Goal: Task Accomplishment & Management: Use online tool/utility

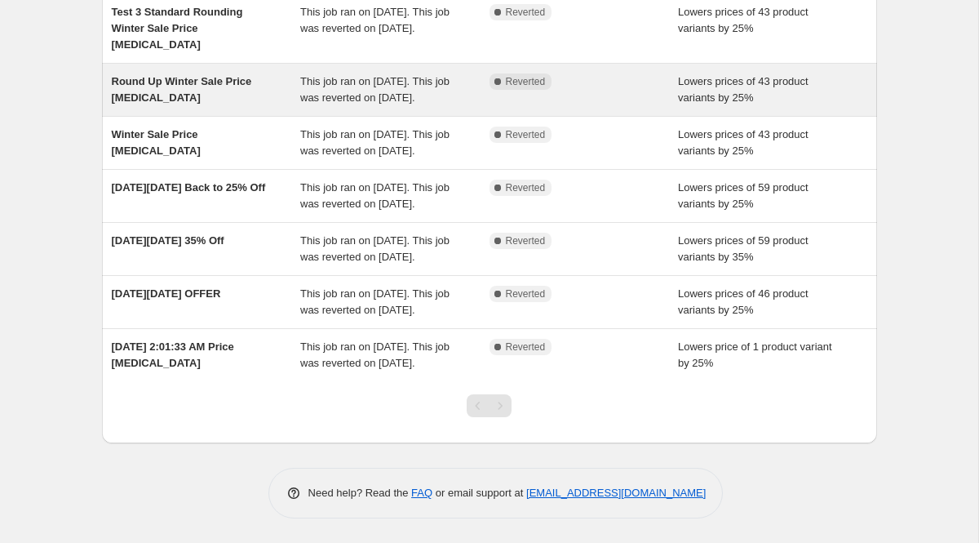
scroll to position [297, 0]
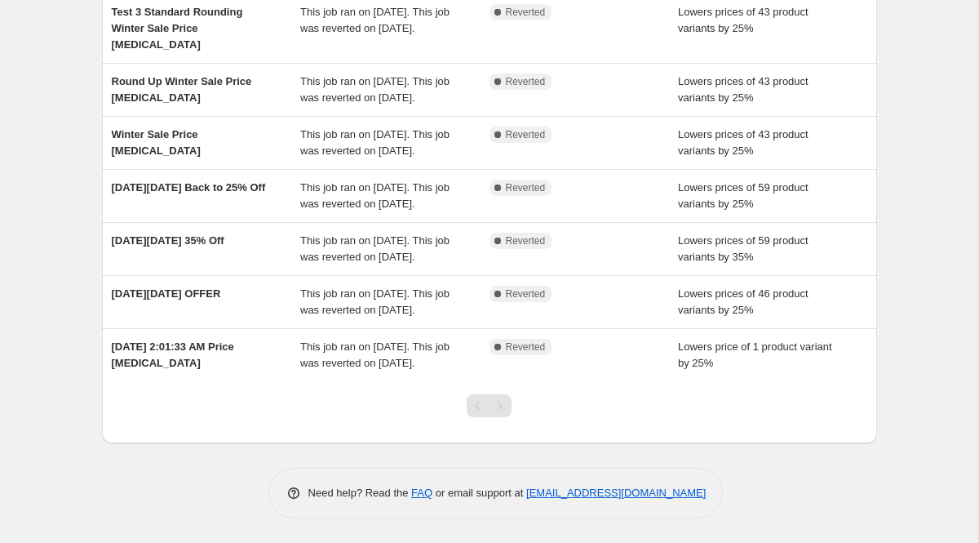
click at [503, 417] on div "Pagination" at bounding box center [500, 405] width 23 height 23
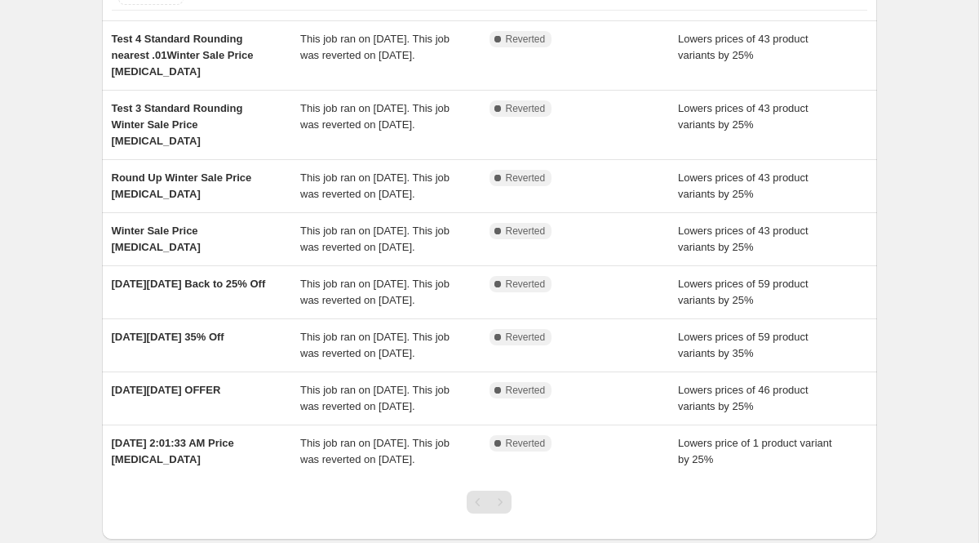
scroll to position [322, 0]
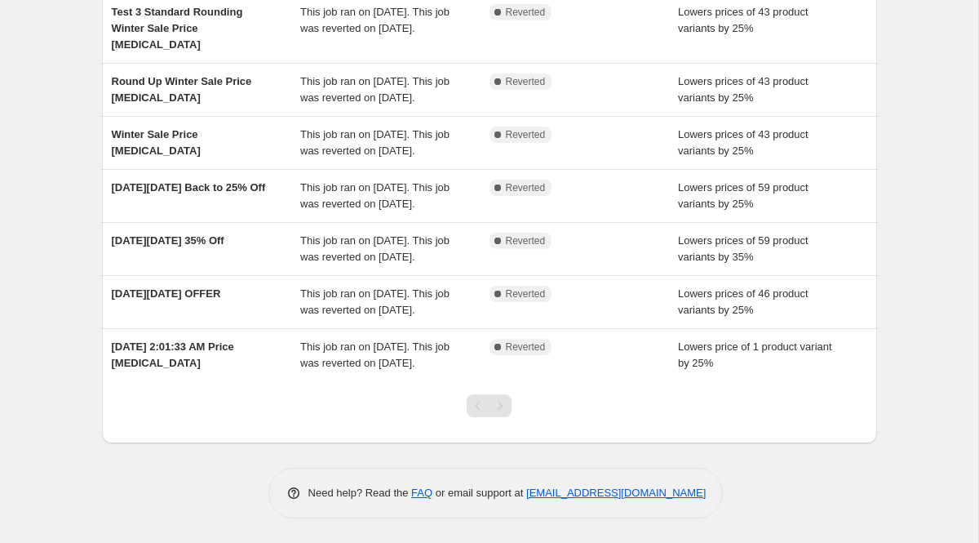
click at [500, 406] on div "Pagination" at bounding box center [500, 405] width 23 height 23
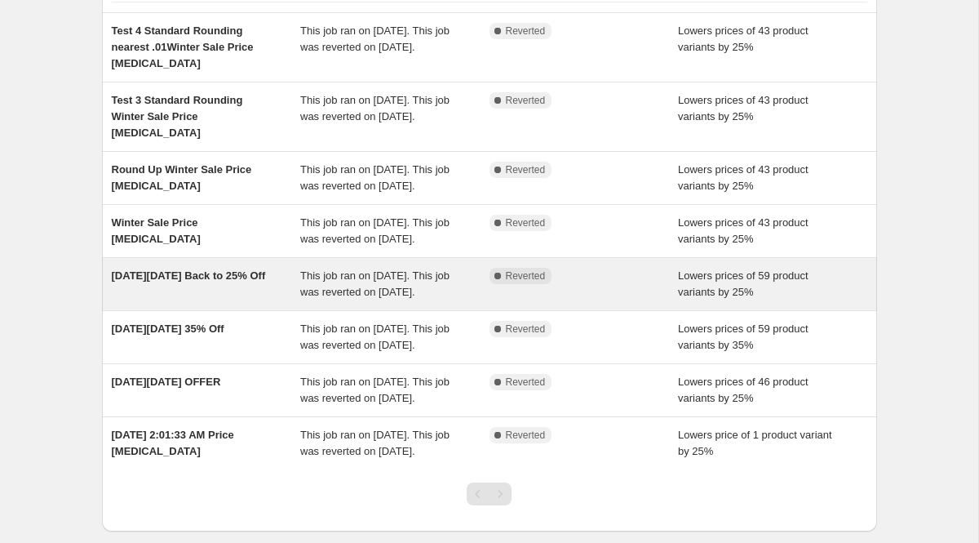
scroll to position [0, 0]
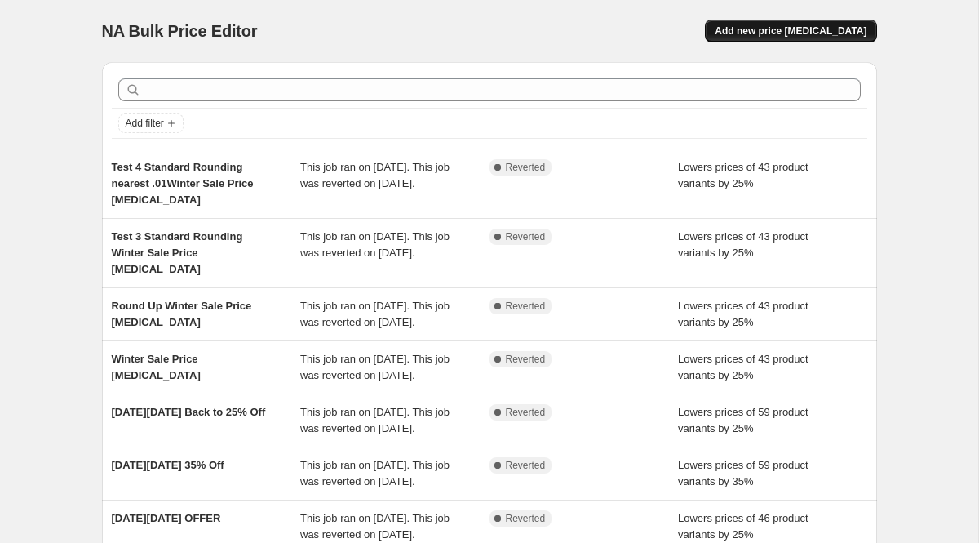
click at [821, 32] on span "Add new price change job" at bounding box center [791, 30] width 152 height 13
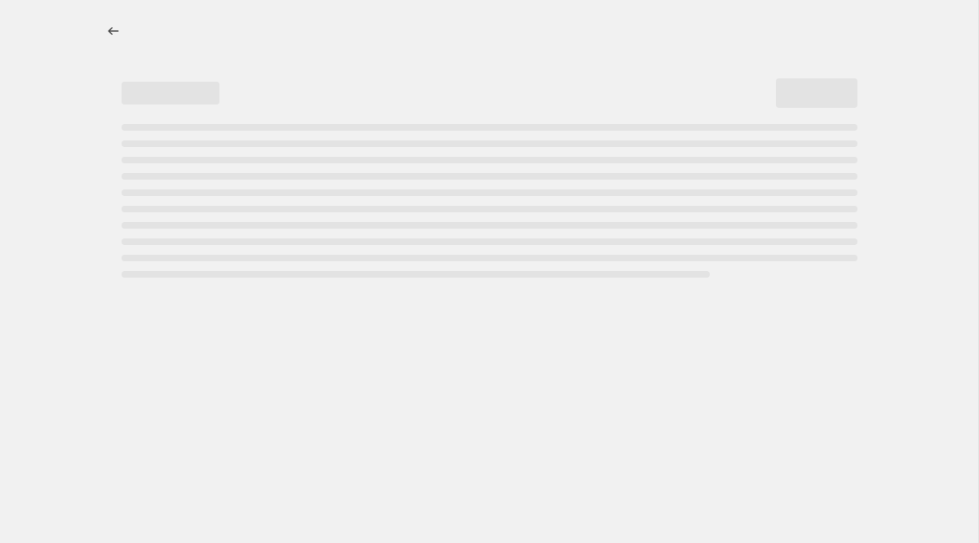
select select "percentage"
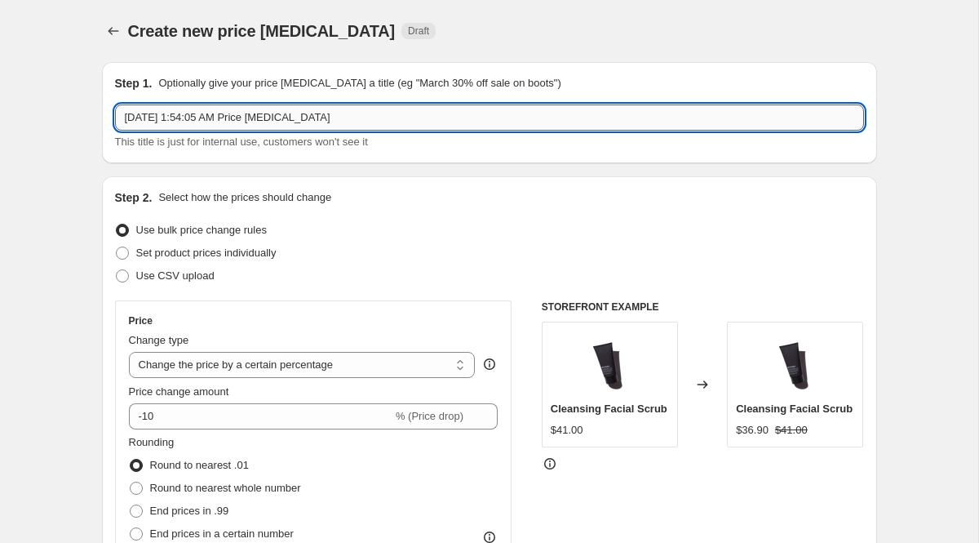
drag, startPoint x: 253, startPoint y: 117, endPoint x: 120, endPoint y: 122, distance: 133.1
click at [120, 122] on input "Sep 19, 2025, 1:54:05 AM Price change job" at bounding box center [489, 117] width 749 height 26
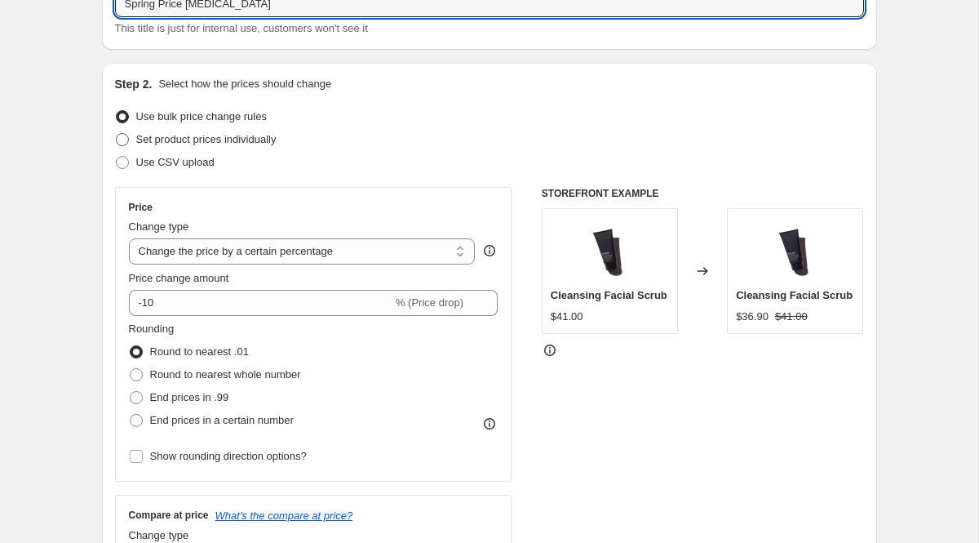
scroll to position [199, 0]
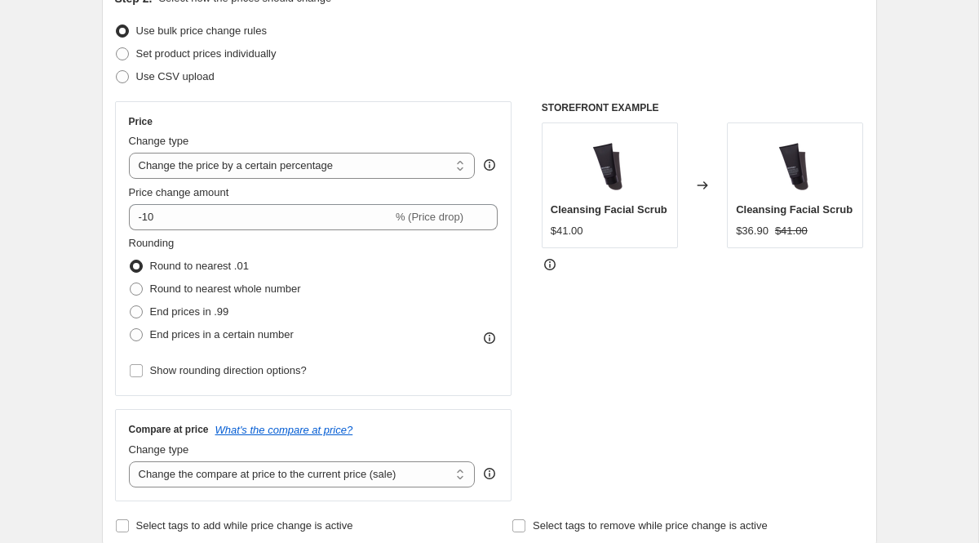
type input "Spring Price change job"
click at [388, 173] on select "Change the price to a certain amount Change the price by a certain amount Chang…" at bounding box center [302, 166] width 347 height 26
click at [397, 162] on select "Change the price to a certain amount Change the price by a certain amount Chang…" at bounding box center [302, 166] width 347 height 26
click at [129, 153] on select "Change the price to a certain amount Change the price by a certain amount Chang…" at bounding box center [302, 166] width 347 height 26
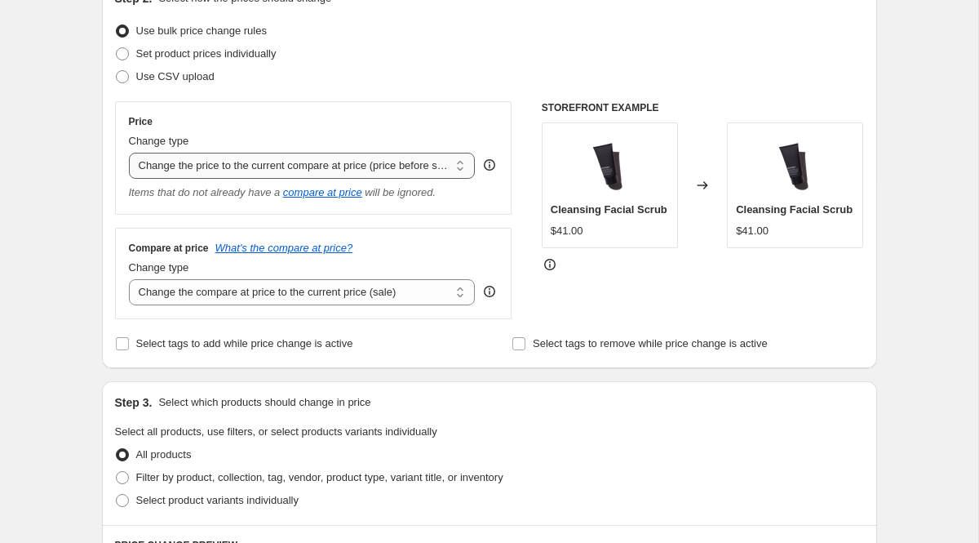
click at [408, 165] on select "Change the price to a certain amount Change the price by a certain amount Chang…" at bounding box center [302, 166] width 347 height 26
select select "percentage"
click at [129, 153] on select "Change the price to a certain amount Change the price by a certain amount Chang…" at bounding box center [302, 166] width 347 height 26
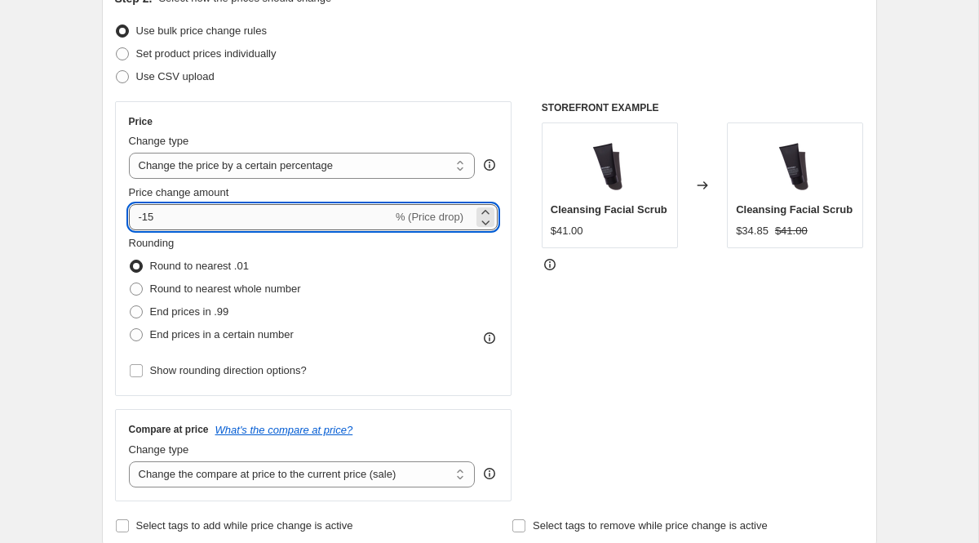
click at [211, 215] on input "-15" at bounding box center [261, 217] width 264 height 26
click at [486, 220] on icon at bounding box center [485, 222] width 16 height 16
click at [211, 217] on input "-16" at bounding box center [261, 217] width 264 height 26
type input "-1"
type input "24"
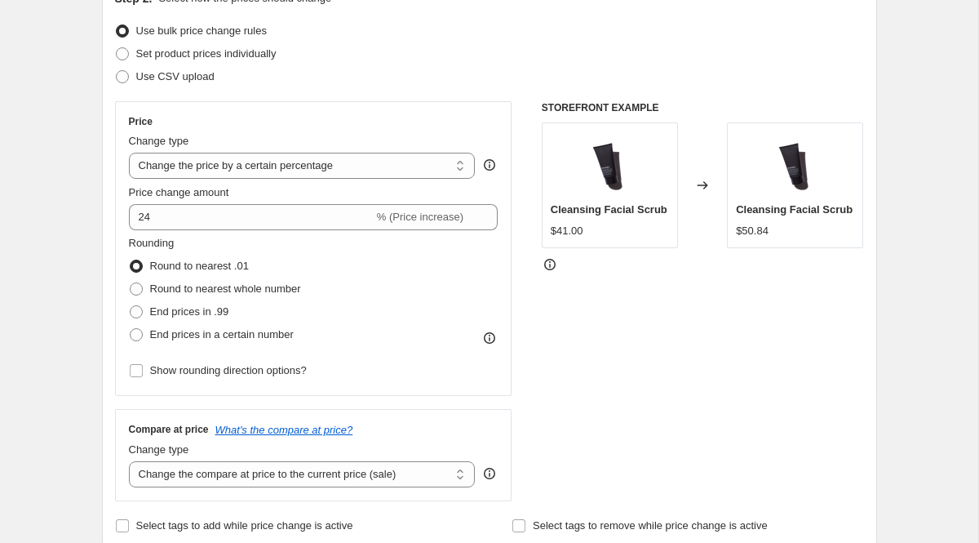
click at [319, 270] on div "Rounding Round to nearest .01 Round to nearest whole number End prices in .99 E…" at bounding box center [314, 290] width 370 height 111
click at [136, 288] on span at bounding box center [136, 288] width 13 height 13
click at [131, 283] on input "Round to nearest whole number" at bounding box center [130, 282] width 1 height 1
radio input "true"
click at [140, 373] on input "Show rounding direction options?" at bounding box center [136, 370] width 13 height 13
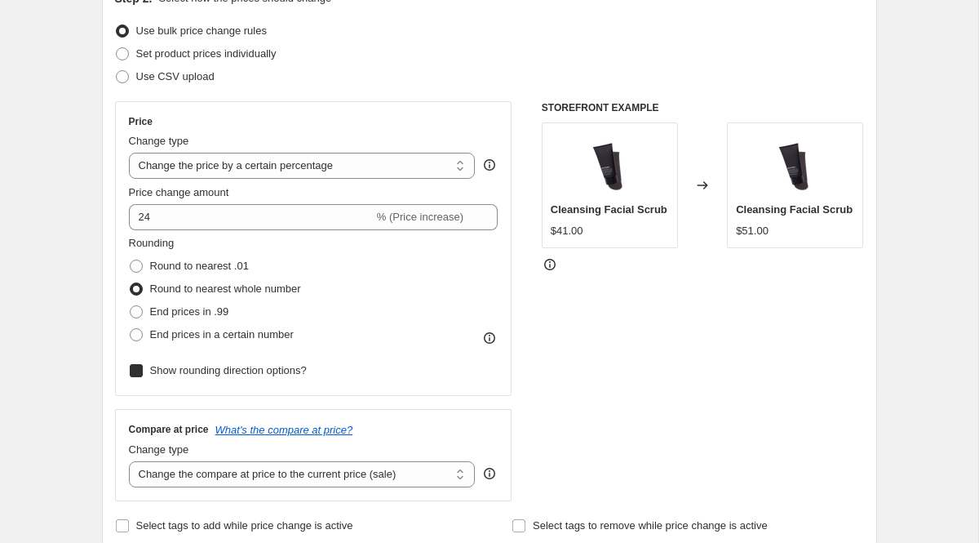
checkbox input "true"
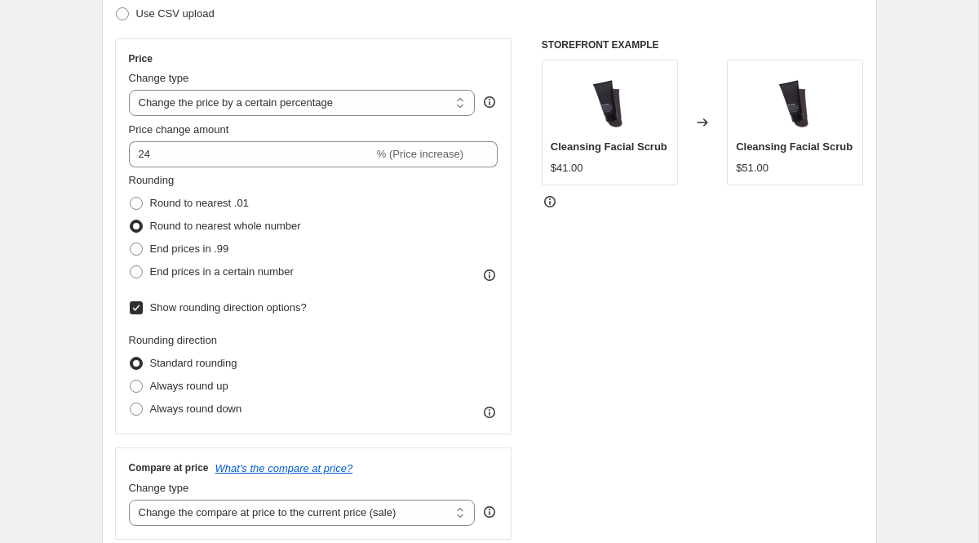
scroll to position [268, 0]
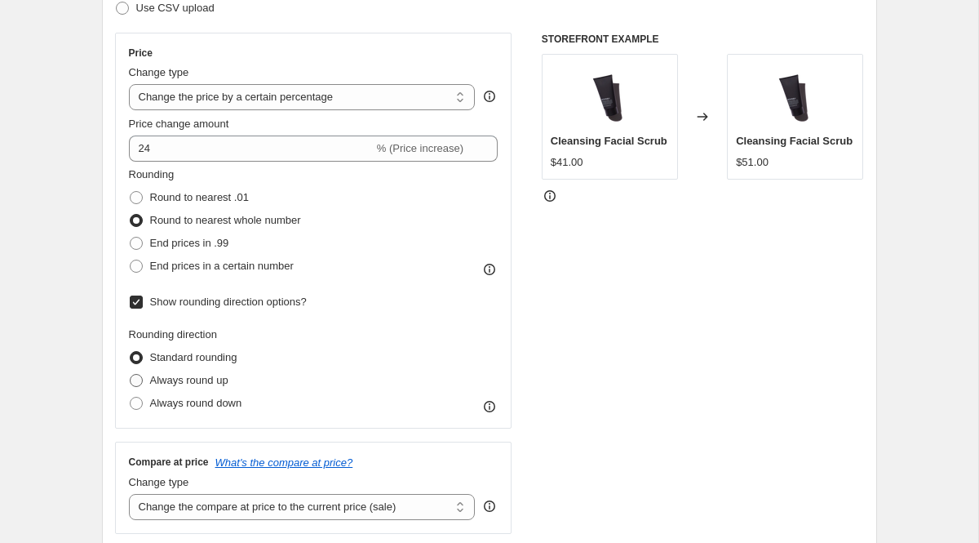
click at [139, 378] on span at bounding box center [136, 380] width 13 height 13
click at [131, 375] on input "Always round up" at bounding box center [130, 374] width 1 height 1
radio input "true"
click at [138, 404] on span at bounding box center [136, 403] width 13 height 13
click at [131, 397] on input "Always round down" at bounding box center [130, 397] width 1 height 1
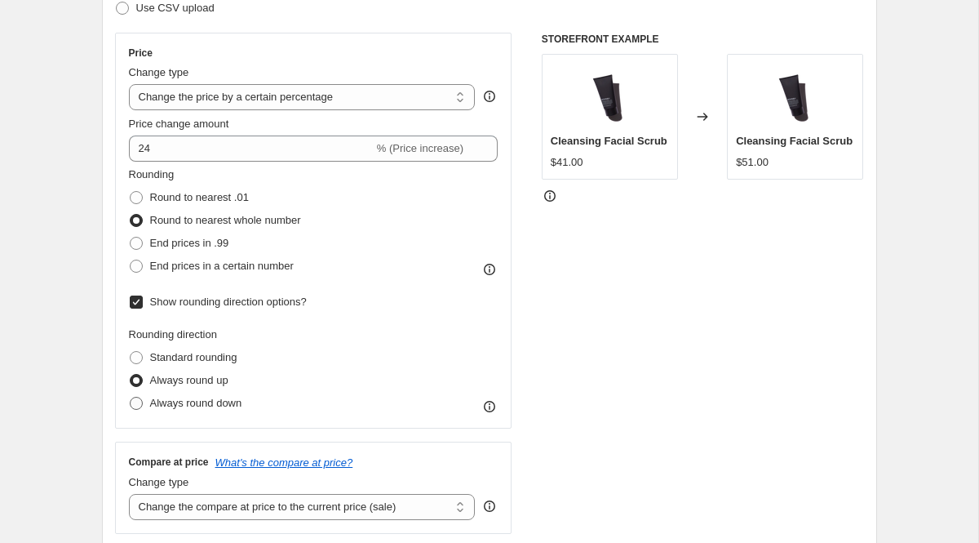
radio input "true"
click at [138, 383] on span at bounding box center [136, 380] width 13 height 13
click at [131, 375] on input "Always round up" at bounding box center [130, 374] width 1 height 1
radio input "true"
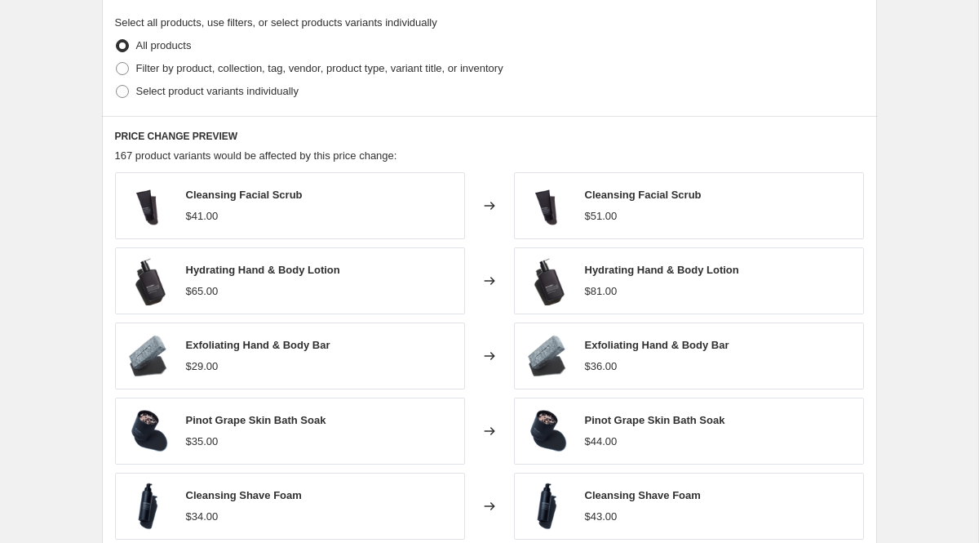
scroll to position [889, 0]
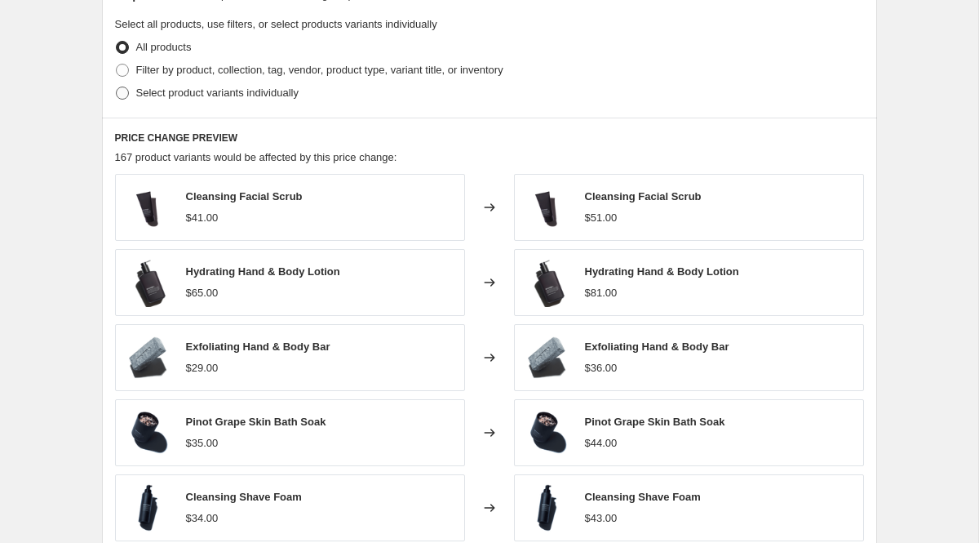
click at [123, 91] on span at bounding box center [122, 93] width 13 height 13
click at [117, 87] on input "Select product variants individually" at bounding box center [116, 87] width 1 height 1
radio input "true"
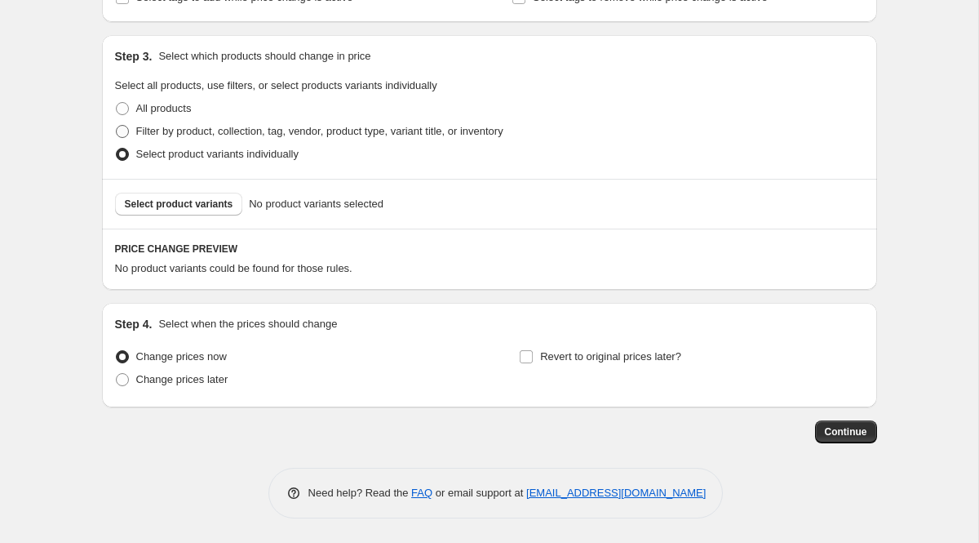
scroll to position [828, 0]
click at [222, 206] on span "Select product variants" at bounding box center [179, 203] width 109 height 13
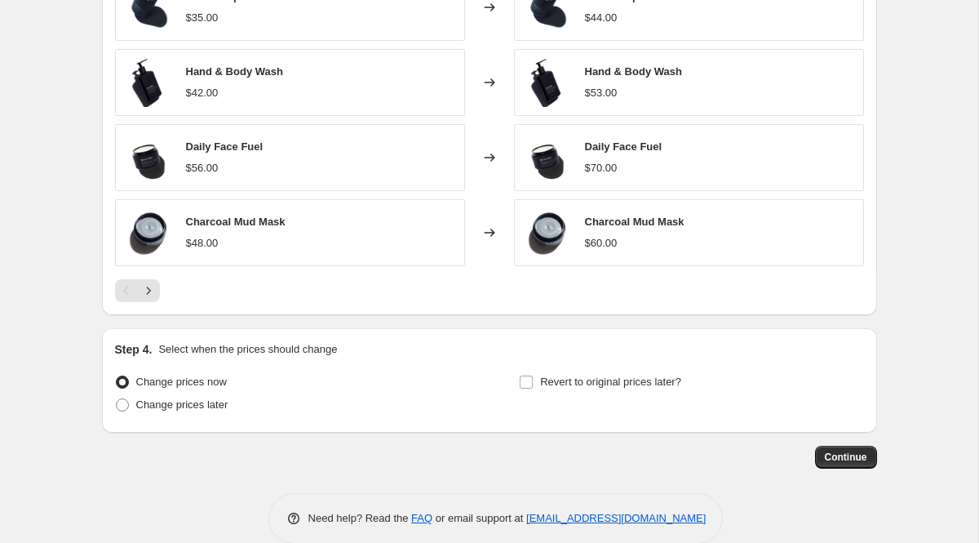
scroll to position [1240, 0]
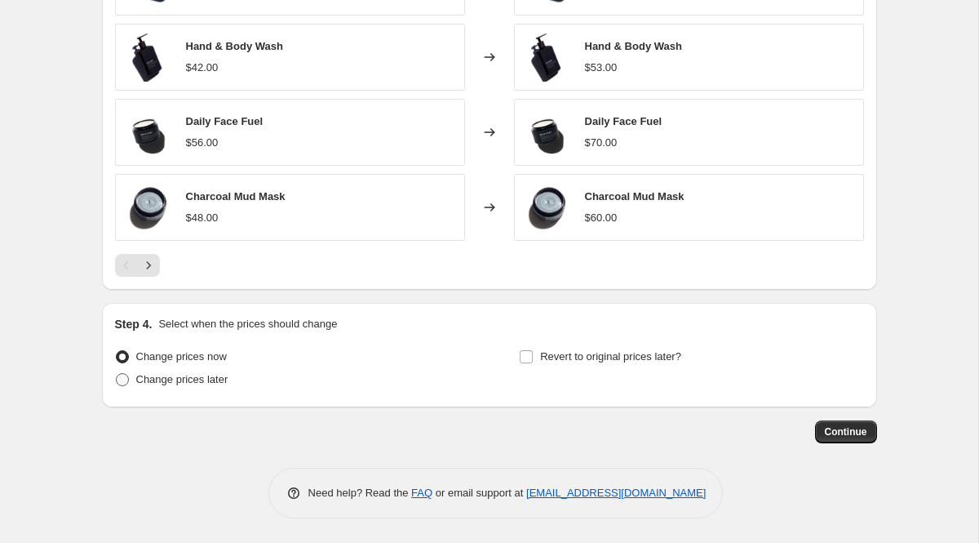
click at [123, 378] on span at bounding box center [122, 379] width 13 height 13
click at [117, 374] on input "Change prices later" at bounding box center [116, 373] width 1 height 1
radio input "true"
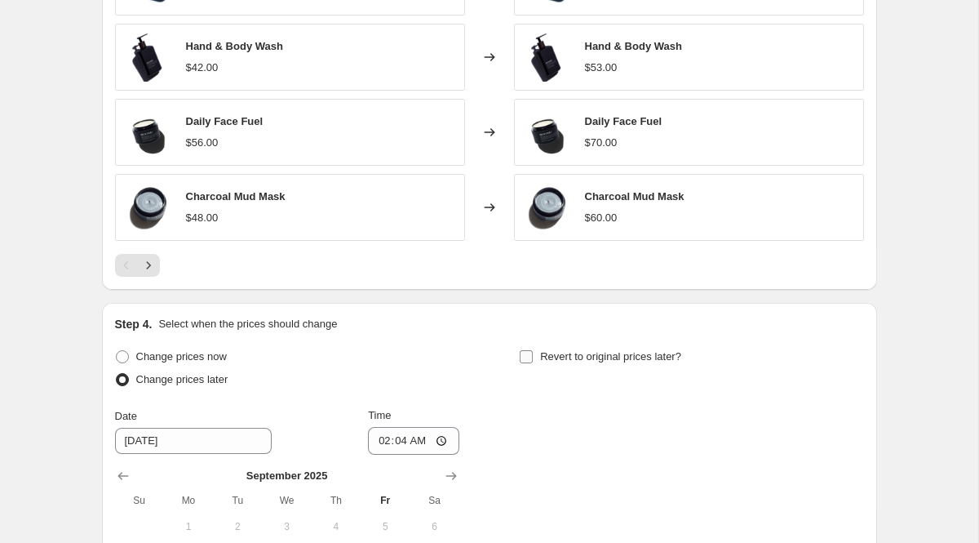
click at [526, 357] on input "Revert to original prices later?" at bounding box center [526, 356] width 13 height 13
checkbox input "true"
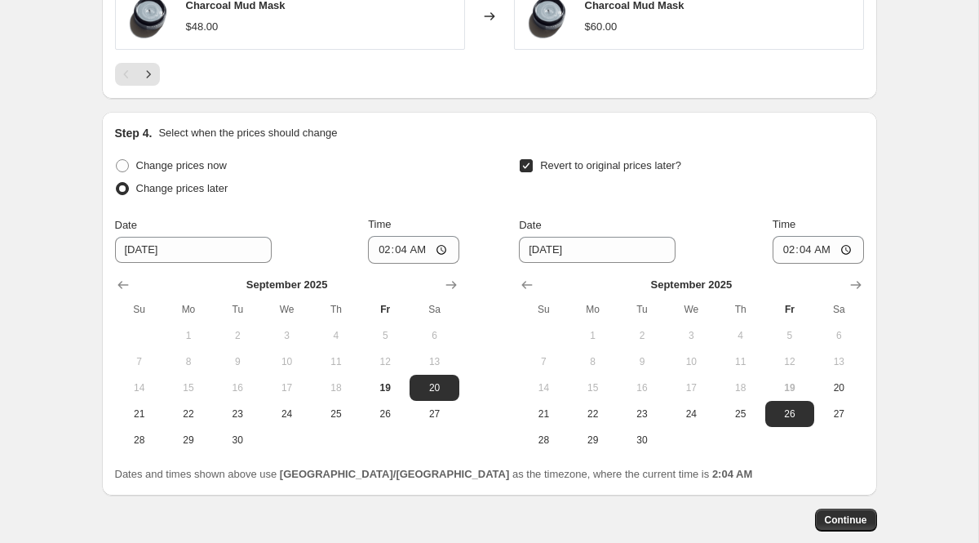
scroll to position [1460, 0]
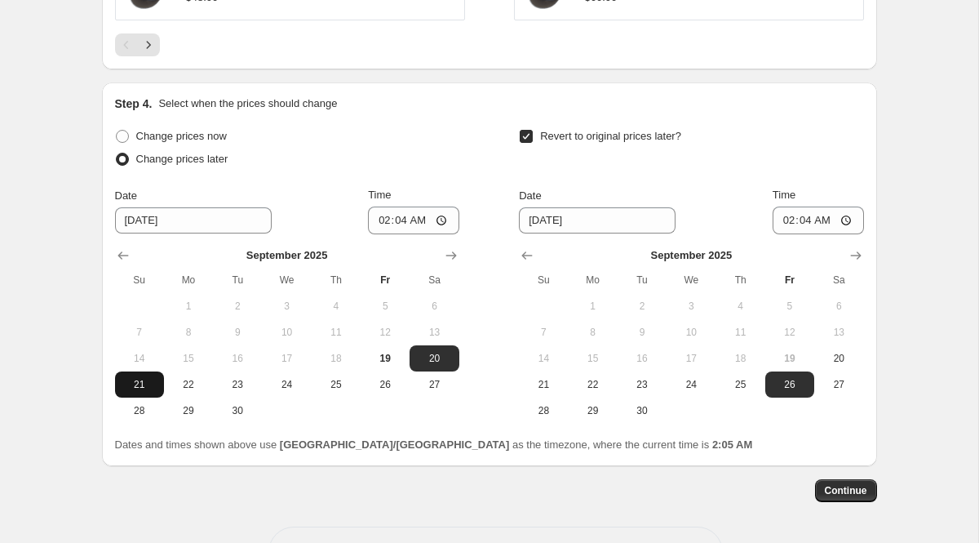
click at [152, 387] on span "21" at bounding box center [140, 384] width 36 height 13
type input "9/21/2025"
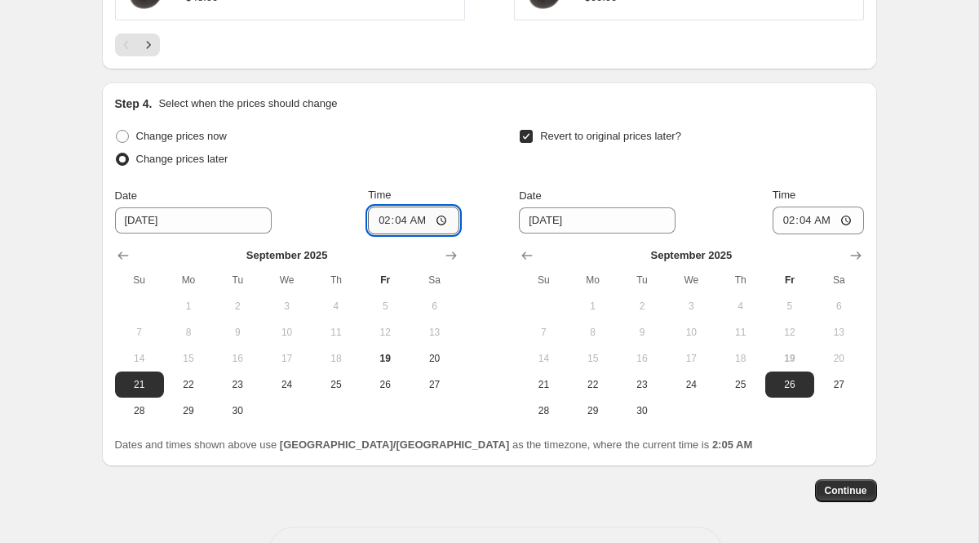
click at [428, 222] on input "02:04" at bounding box center [413, 220] width 91 height 28
click at [439, 220] on input "02:04" at bounding box center [413, 220] width 91 height 28
type input "06:04"
click at [322, 216] on div "Date 9/21/2025 Time 06:04" at bounding box center [287, 210] width 344 height 47
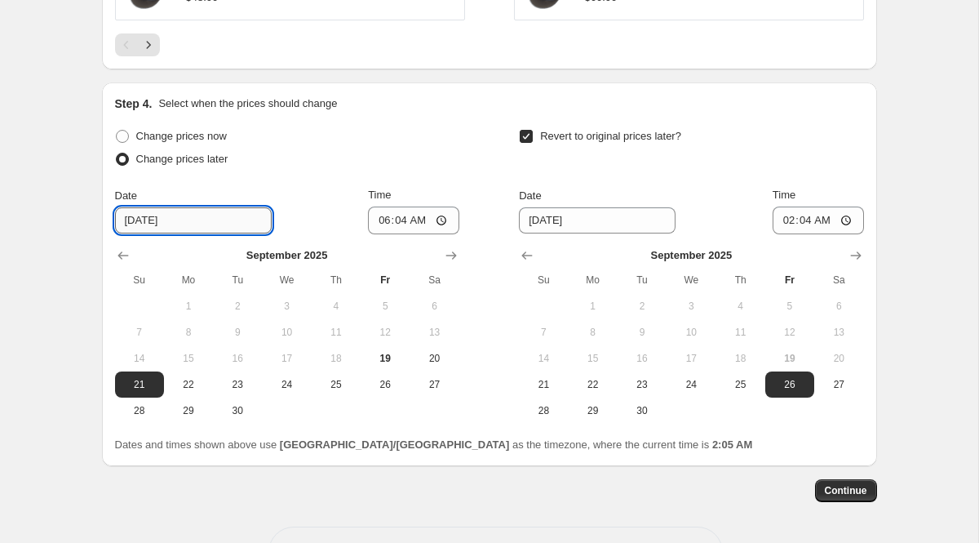
click at [190, 222] on input "9/21/2025" at bounding box center [193, 220] width 157 height 26
click at [427, 216] on input "06:04" at bounding box center [413, 220] width 91 height 28
click at [188, 228] on input "9/21/2025" at bounding box center [193, 220] width 157 height 26
click at [428, 354] on span "20" at bounding box center [434, 358] width 36 height 13
type input "9/20/2025"
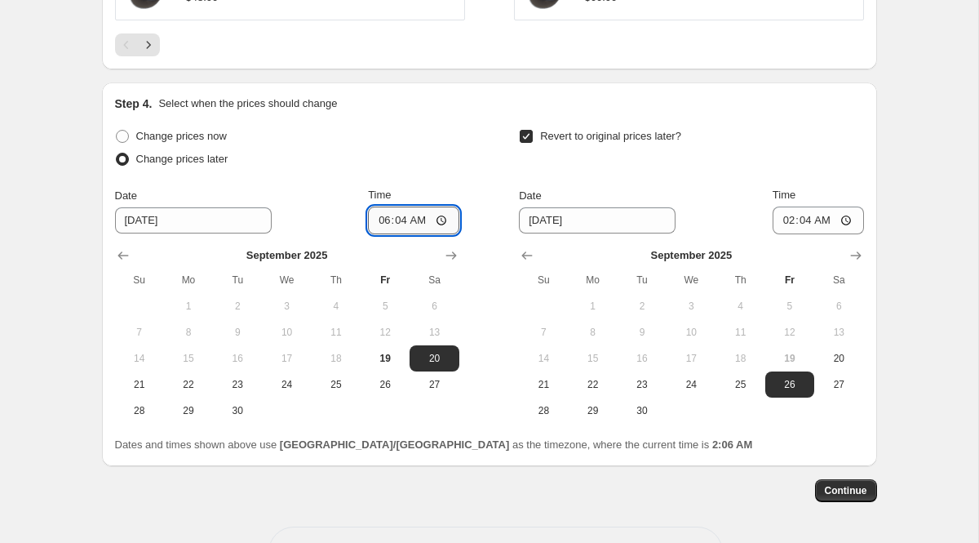
click at [437, 221] on input "06:04" at bounding box center [413, 220] width 91 height 28
click at [336, 206] on div "Date 9/20/2025 Time 11:50" at bounding box center [287, 210] width 344 height 47
click at [433, 226] on input "11:50" at bounding box center [413, 220] width 91 height 28
type input "23:50"
click at [358, 198] on div "Date 9/20/2025 Time 23:50" at bounding box center [287, 210] width 344 height 47
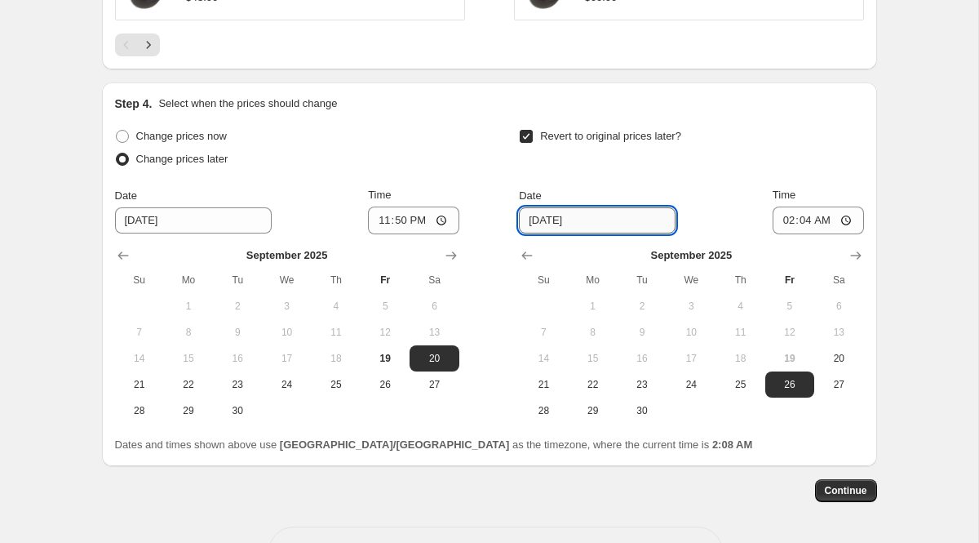
click at [602, 226] on input "9/26/2025" at bounding box center [597, 220] width 157 height 26
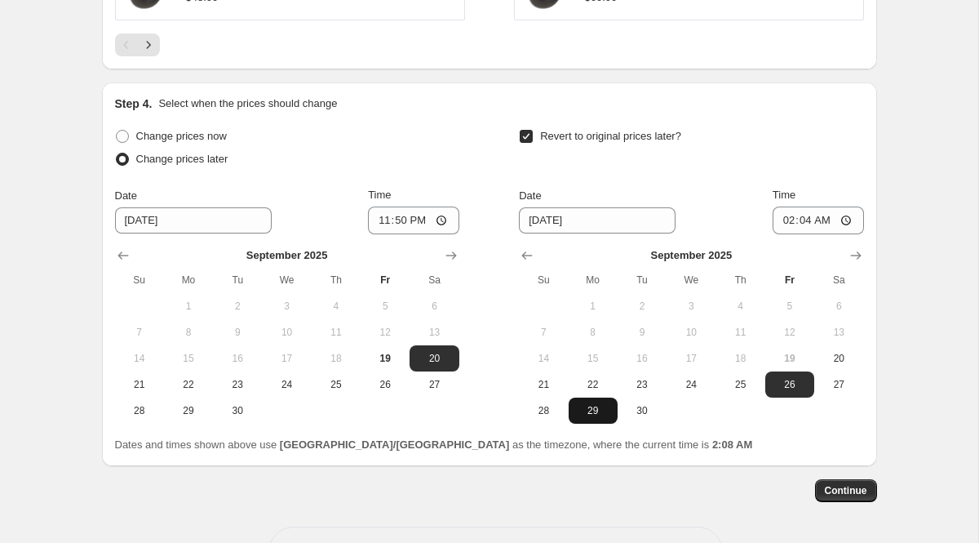
click at [601, 410] on span "29" at bounding box center [593, 410] width 36 height 13
type input "9/29/2025"
click at [846, 223] on input "02:04" at bounding box center [818, 220] width 91 height 28
click at [596, 411] on span "29" at bounding box center [593, 410] width 36 height 13
click at [828, 217] on input "02:04" at bounding box center [818, 220] width 91 height 28
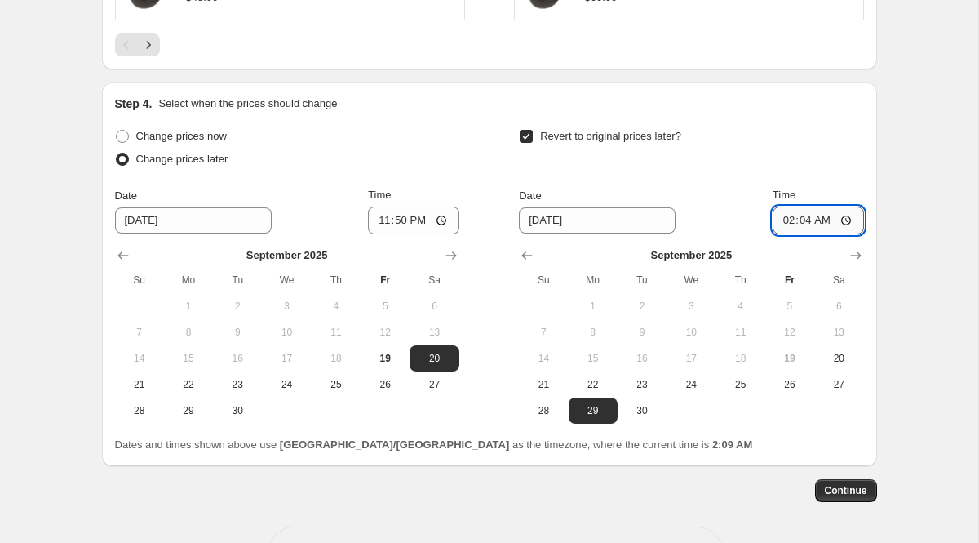
click at [847, 216] on input "02:04" at bounding box center [818, 220] width 91 height 28
click at [755, 184] on div "Revert to original prices later? Date 9/29/2025 Time 02:04 September 2025 Su Mo…" at bounding box center [691, 274] width 344 height 299
click at [823, 221] on input "02:04" at bounding box center [818, 220] width 91 height 28
click at [809, 220] on input "02:04" at bounding box center [818, 220] width 91 height 28
click at [845, 220] on input "02:04" at bounding box center [818, 220] width 91 height 28
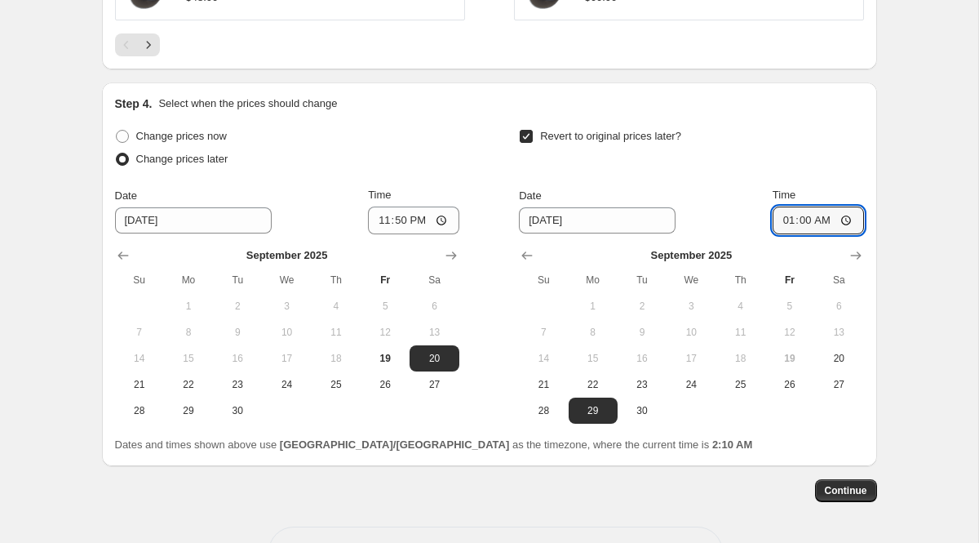
type input "01:00"
click at [761, 424] on div "Change prices now Change prices later Date 9/20/2025 Time 23:50 September 2025 …" at bounding box center [489, 289] width 749 height 328
click at [864, 498] on button "Continue" at bounding box center [846, 490] width 62 height 23
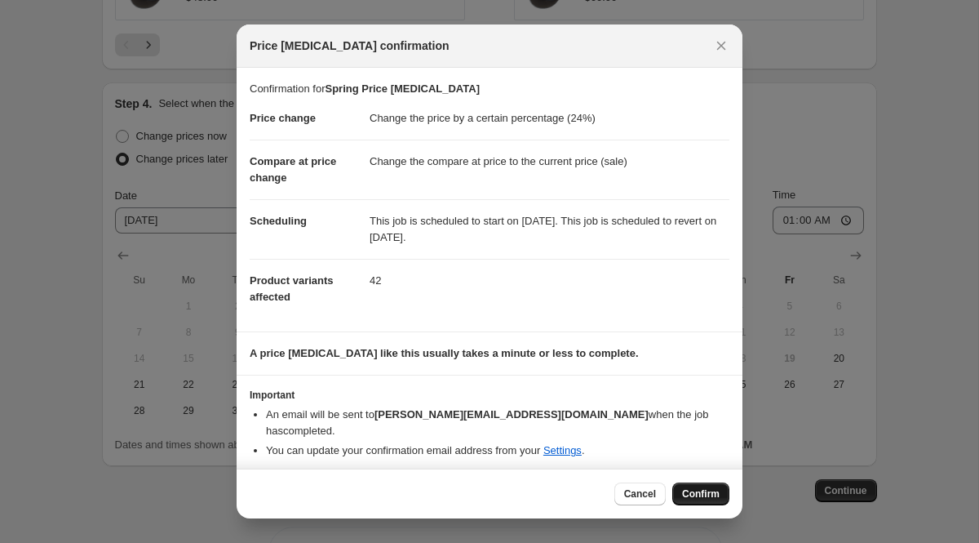
click at [711, 487] on span "Confirm" at bounding box center [701, 493] width 38 height 13
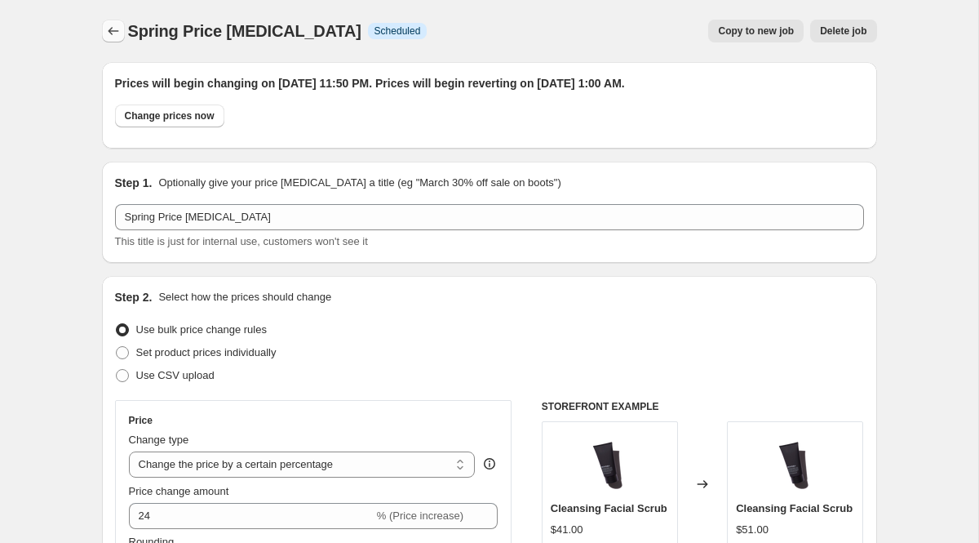
click at [120, 31] on icon "Price change jobs" at bounding box center [113, 31] width 16 height 16
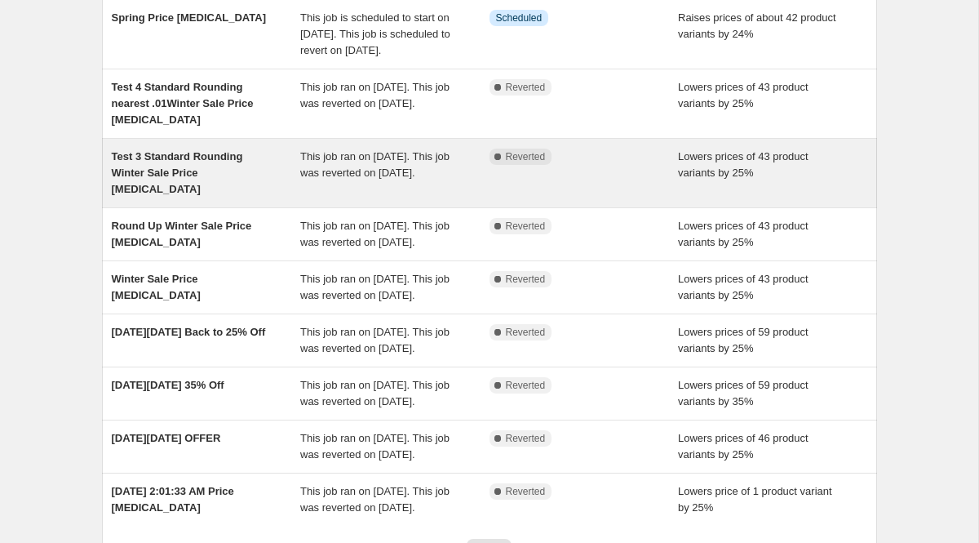
scroll to position [232, 0]
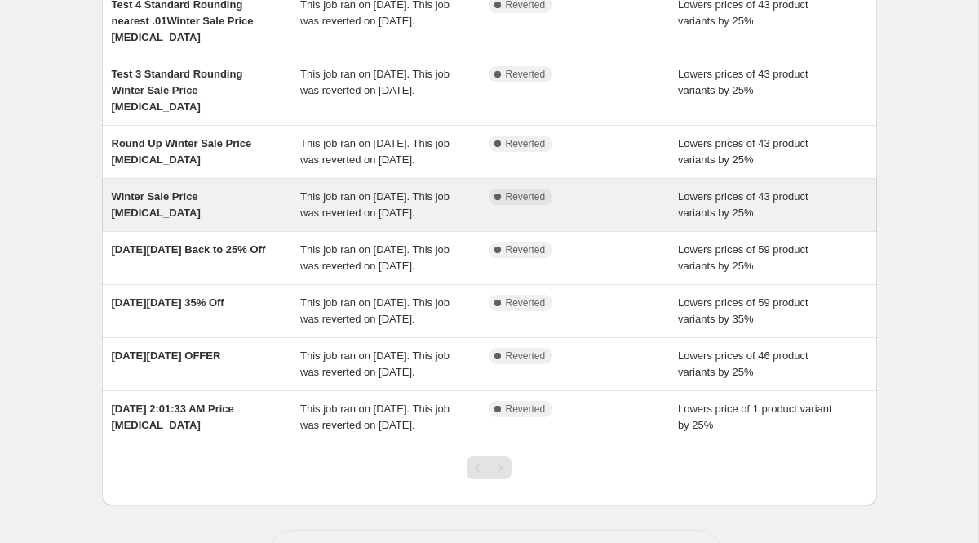
click at [201, 219] on span "Winter Sale Price change job" at bounding box center [156, 204] width 89 height 29
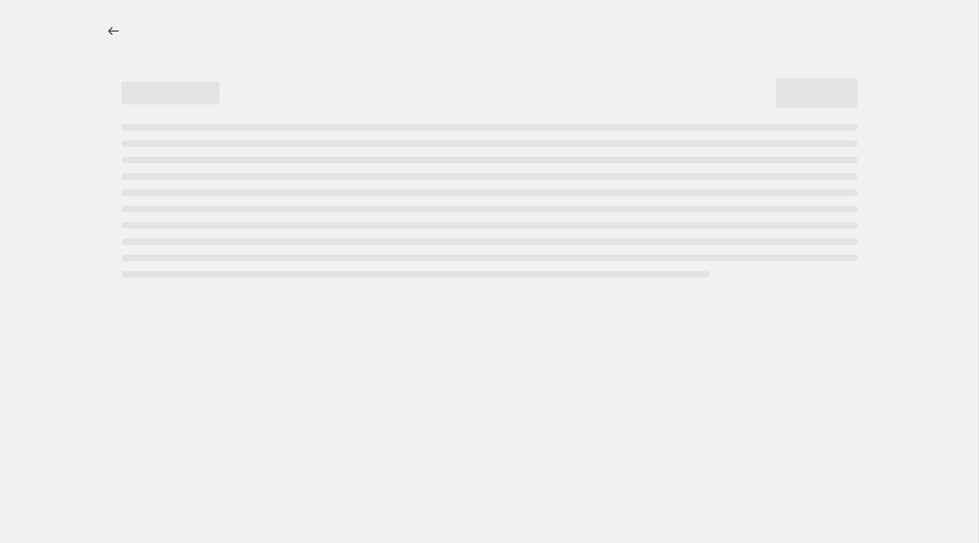
select select "percentage"
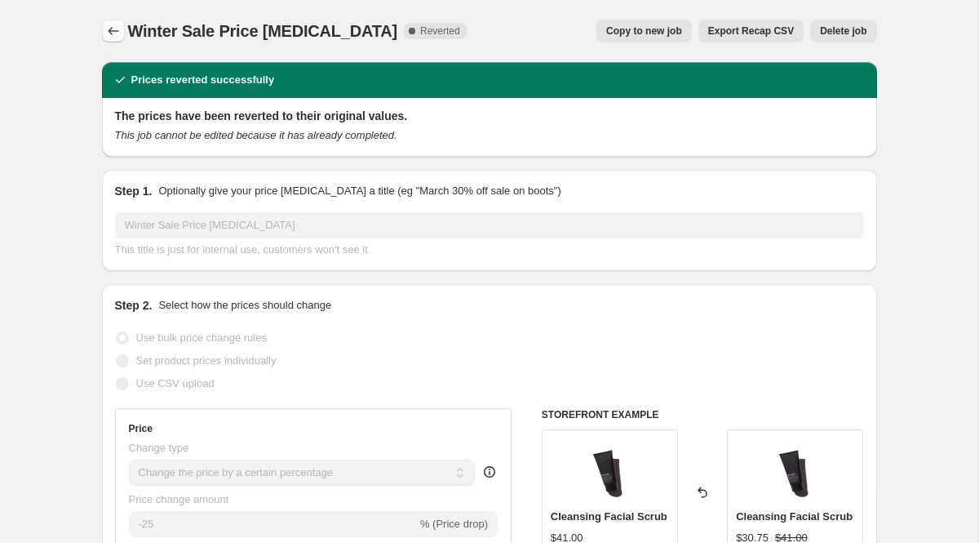
click at [108, 26] on icon "Price change jobs" at bounding box center [113, 31] width 16 height 16
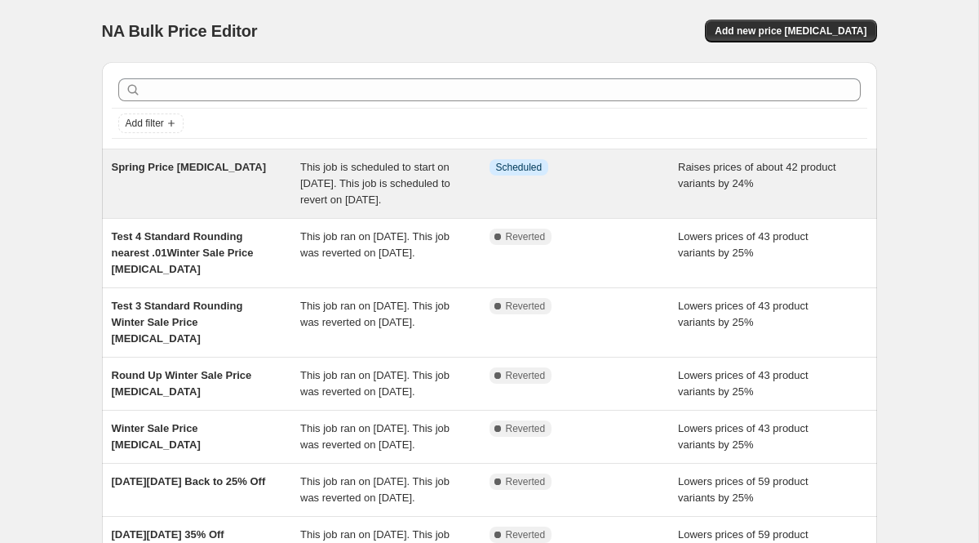
click at [273, 200] on div "Spring Price change job" at bounding box center [206, 183] width 189 height 49
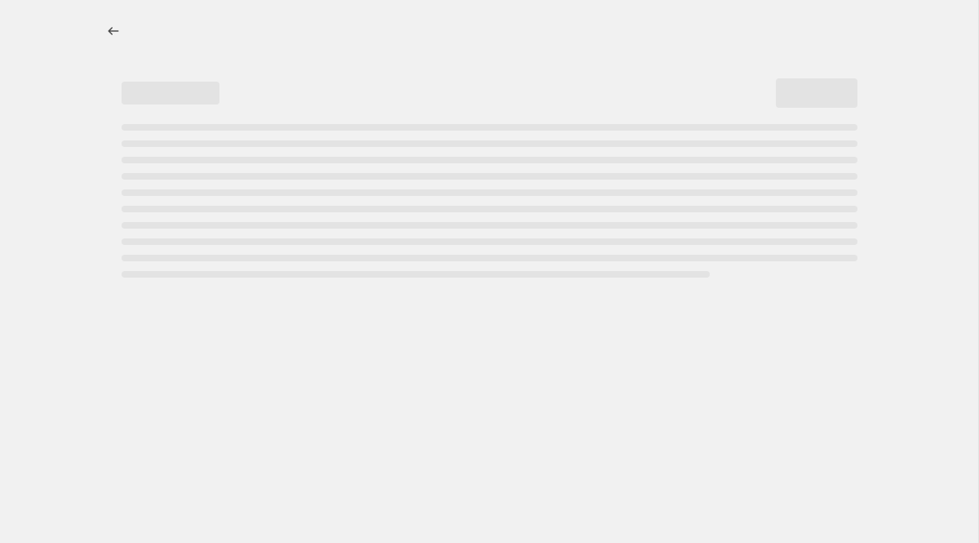
select select "percentage"
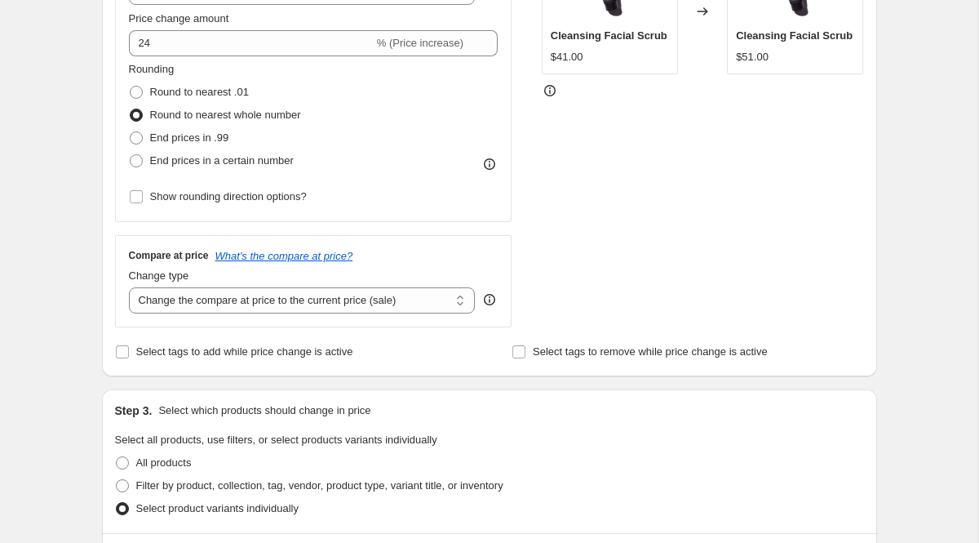
scroll to position [471, 0]
click at [449, 308] on select "Change the compare at price to the current price (sale) Change the compare at p…" at bounding box center [302, 302] width 347 height 26
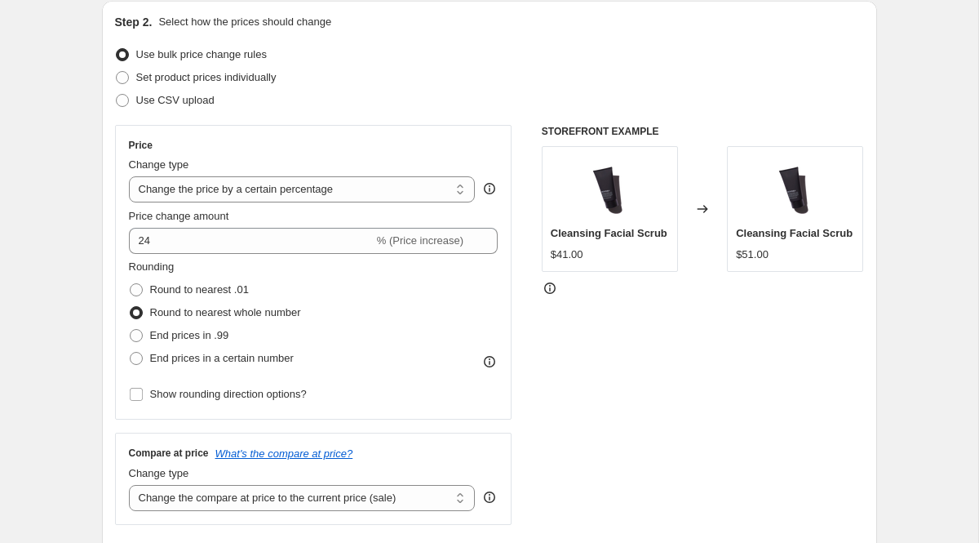
scroll to position [272, 0]
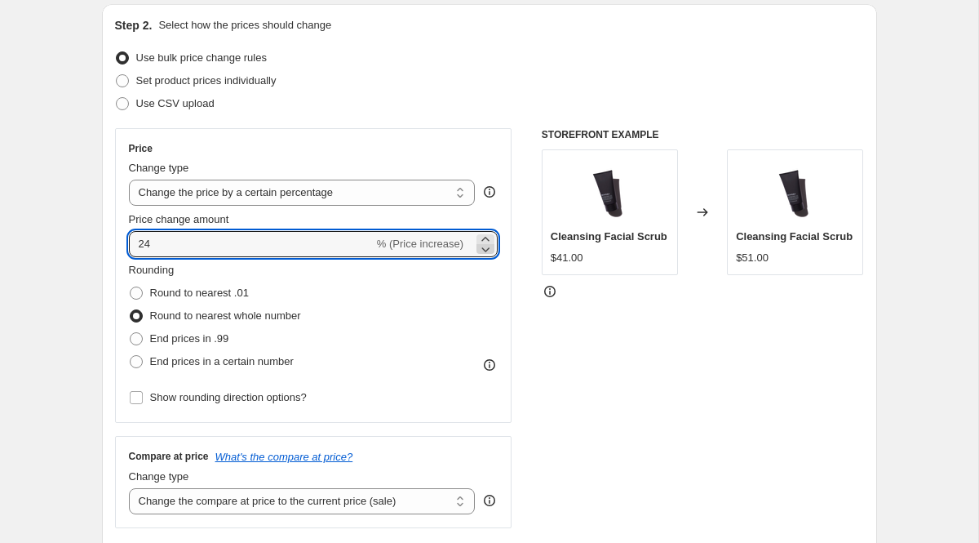
click at [477, 246] on div at bounding box center [486, 249] width 18 height 10
type input "23"
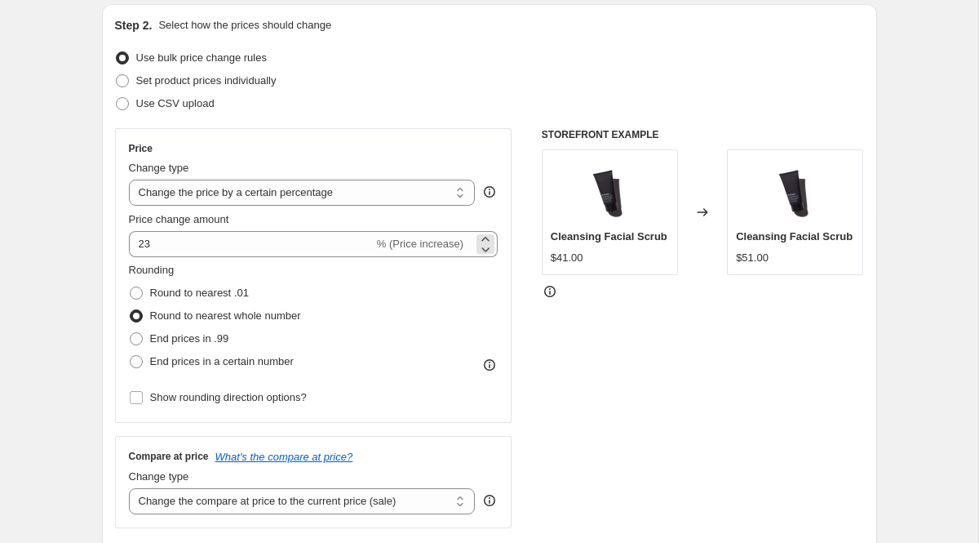
click at [400, 248] on span "% (Price increase)" at bounding box center [420, 243] width 87 height 12
click at [423, 189] on select "Change the price to a certain amount Change the price by a certain amount Chang…" at bounding box center [302, 193] width 347 height 26
click at [314, 193] on select "Change the price to a certain amount Change the price by a certain amount Chang…" at bounding box center [302, 193] width 347 height 26
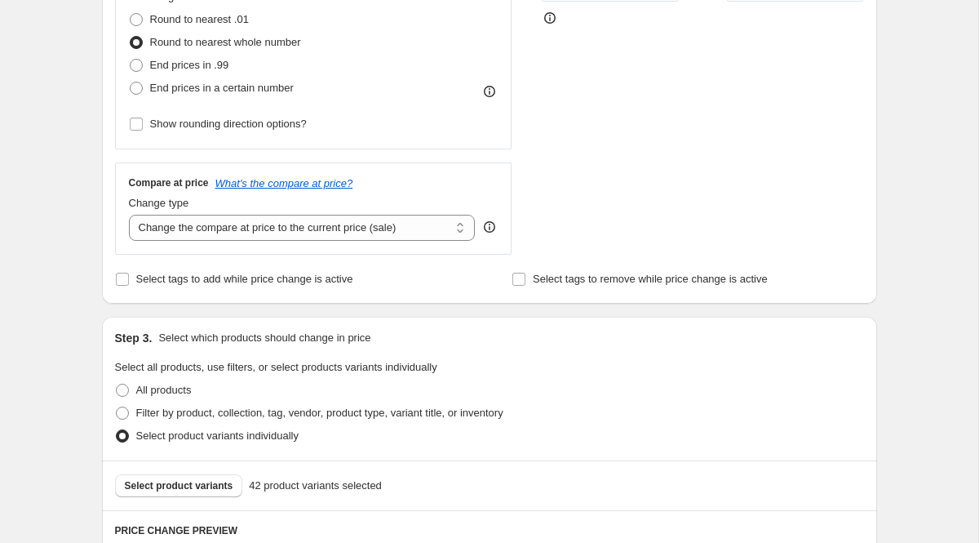
scroll to position [540, 0]
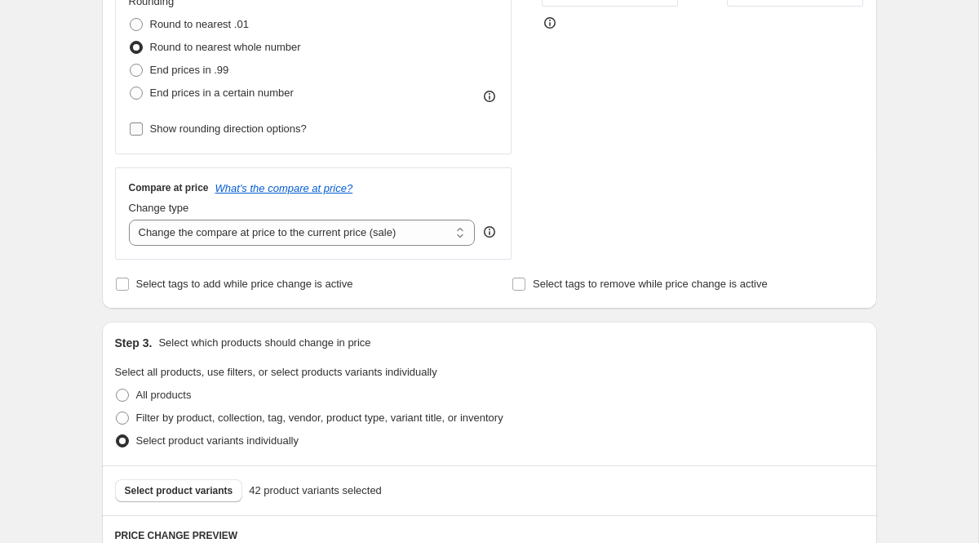
click at [137, 132] on input "Show rounding direction options?" at bounding box center [136, 128] width 13 height 13
checkbox input "true"
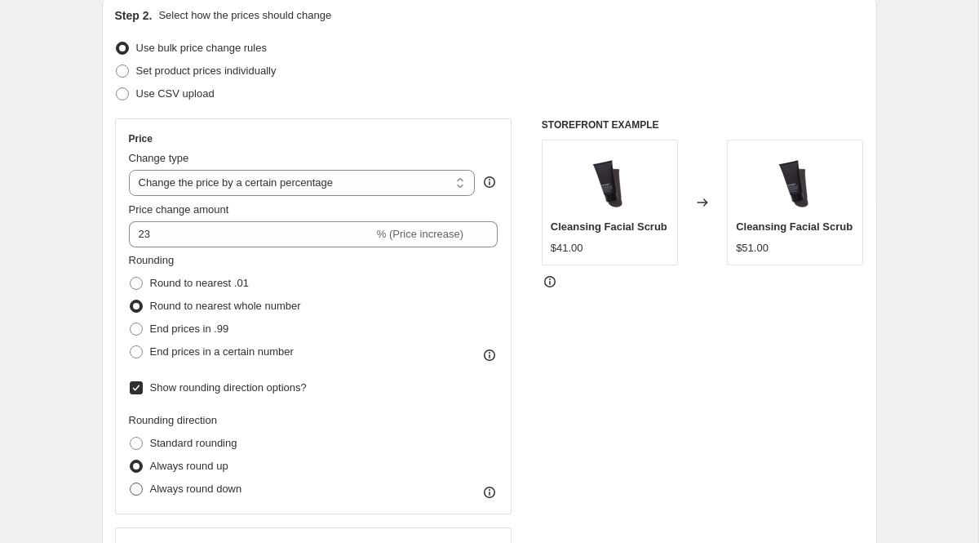
scroll to position [271, 0]
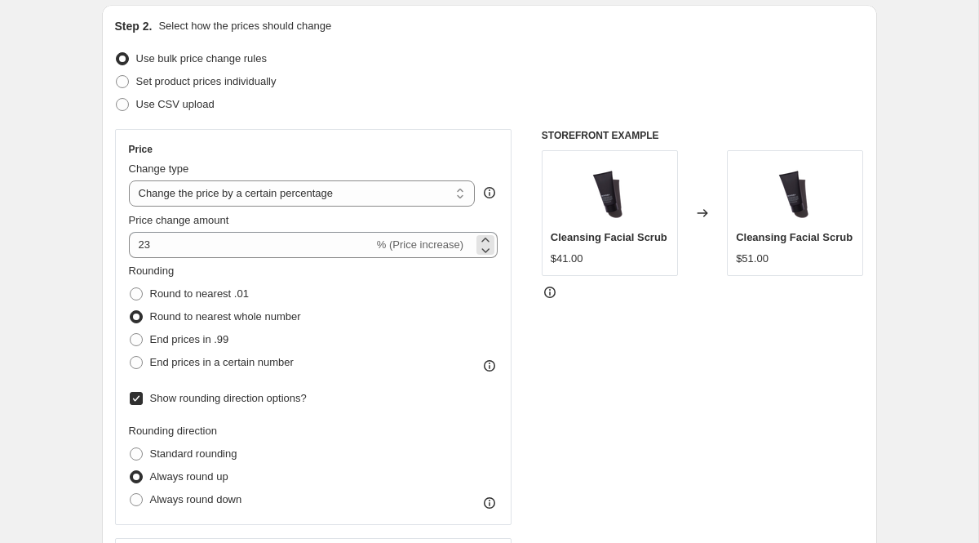
click at [405, 242] on span "% (Price increase)" at bounding box center [420, 244] width 87 height 12
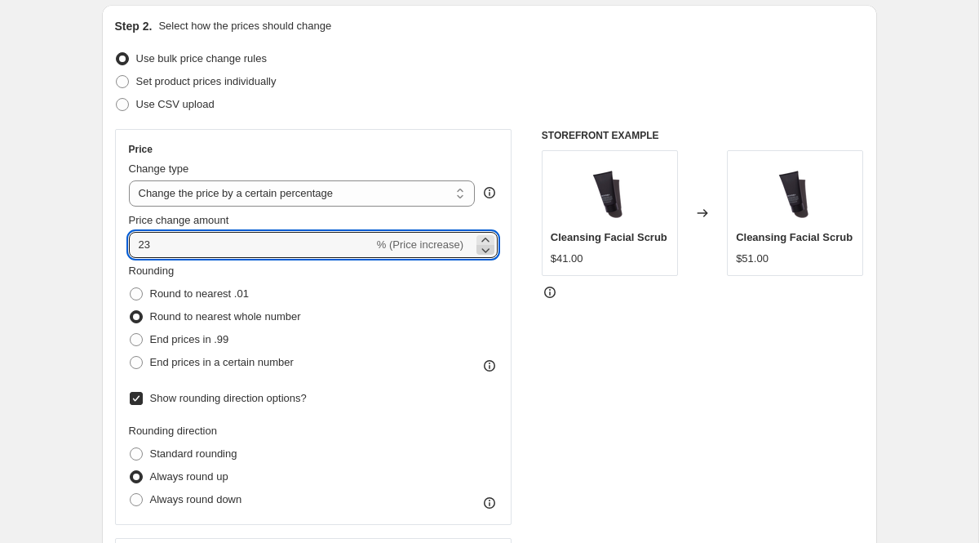
click at [485, 251] on icon at bounding box center [486, 250] width 8 height 5
click at [487, 237] on icon at bounding box center [485, 240] width 16 height 16
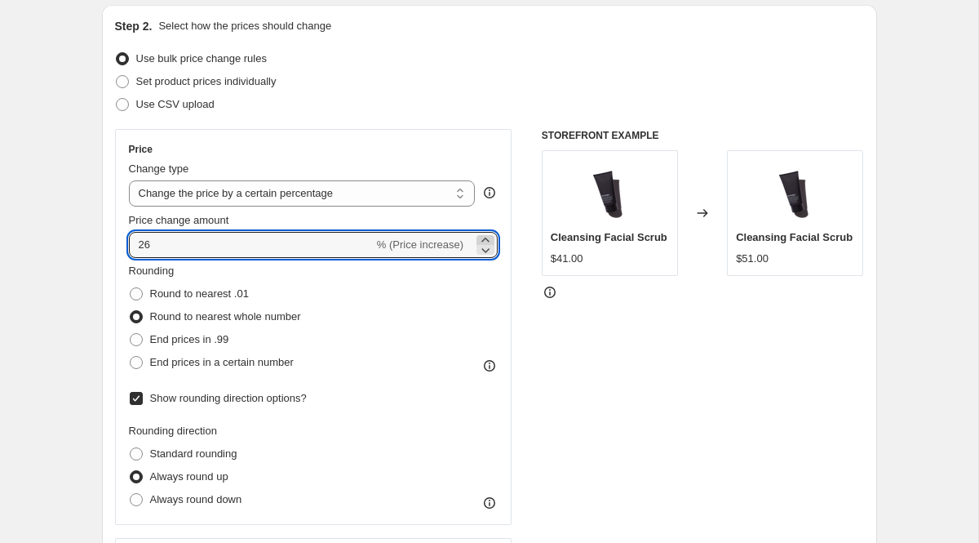
click at [487, 237] on icon at bounding box center [485, 240] width 16 height 16
click at [487, 253] on icon at bounding box center [485, 250] width 16 height 16
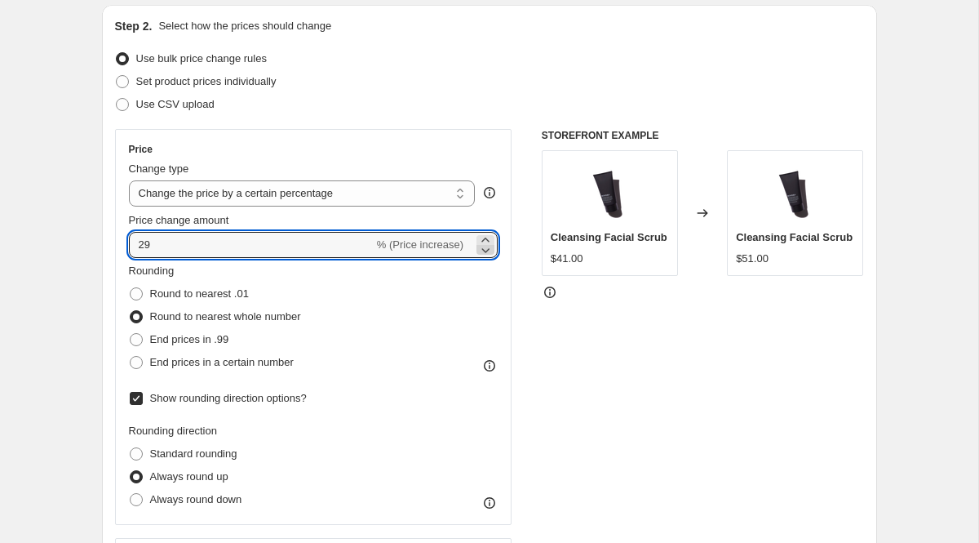
click at [487, 253] on icon at bounding box center [485, 250] width 16 height 16
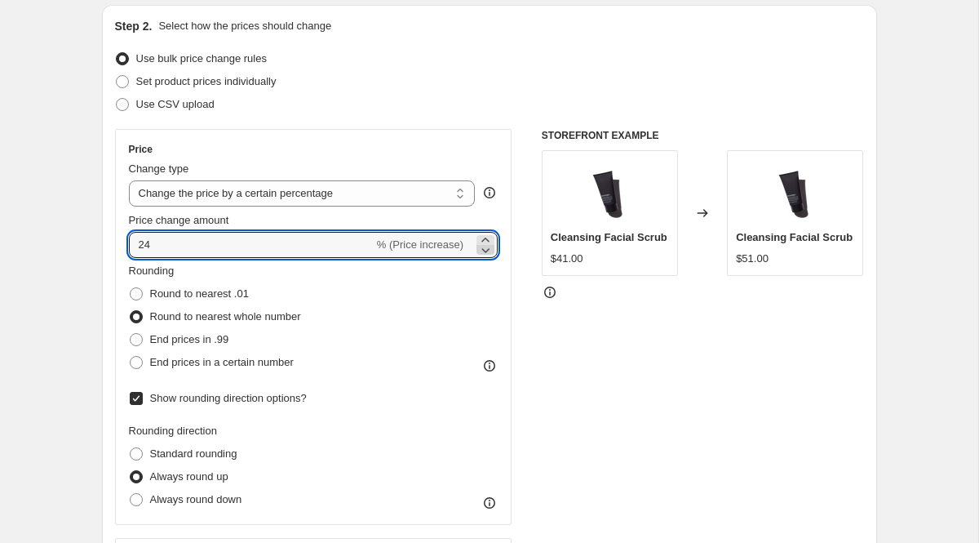
click at [487, 253] on icon at bounding box center [485, 250] width 16 height 16
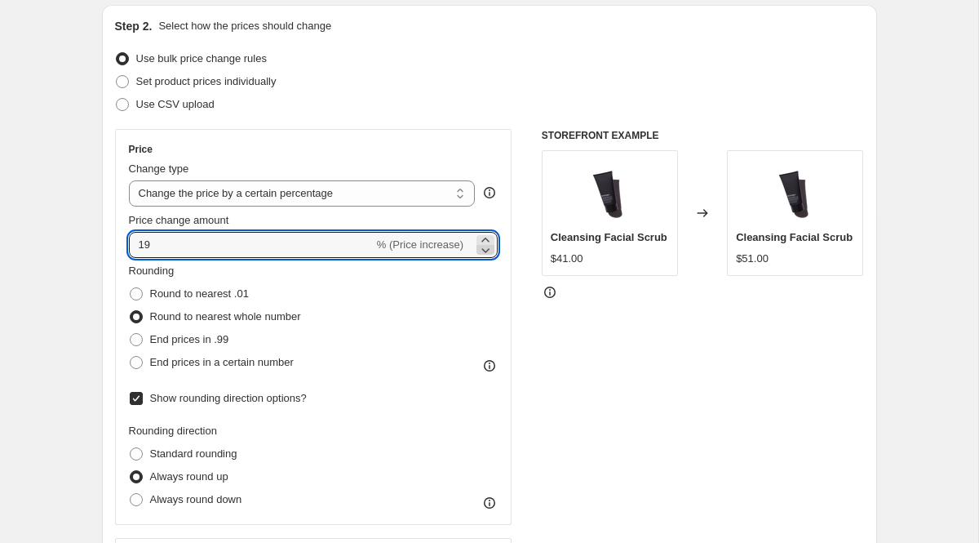
click at [487, 253] on icon at bounding box center [485, 250] width 16 height 16
click at [486, 251] on icon at bounding box center [485, 250] width 16 height 16
click at [486, 251] on icon at bounding box center [486, 250] width 8 height 5
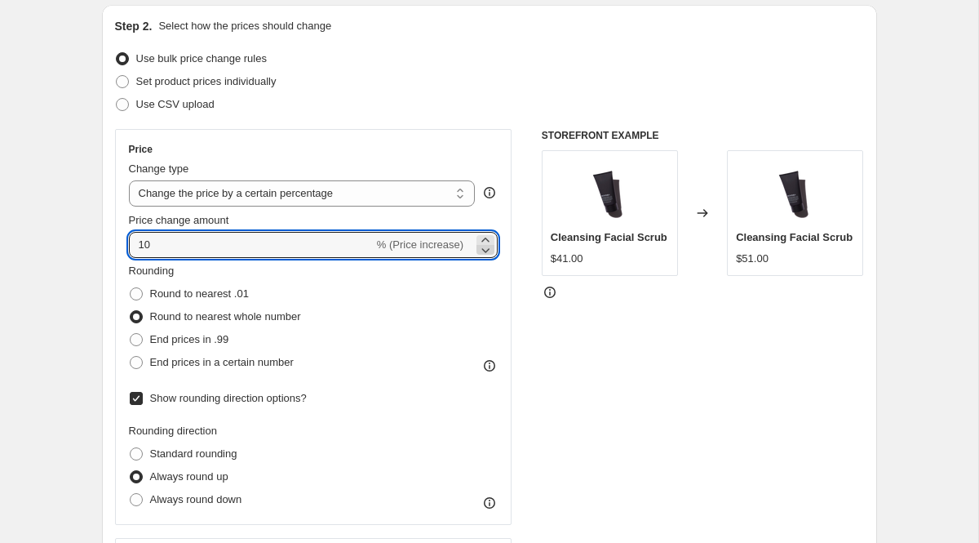
click at [486, 253] on icon at bounding box center [485, 250] width 16 height 16
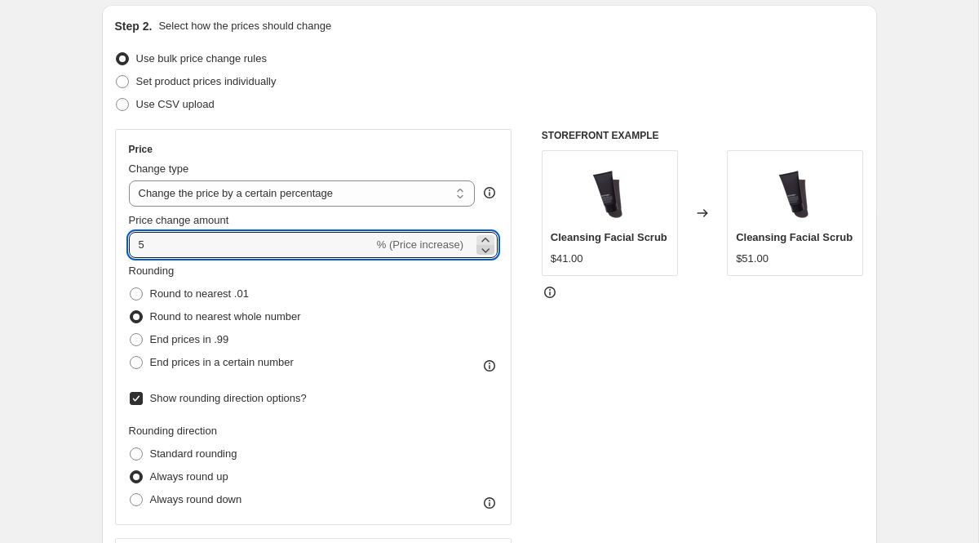
click at [486, 253] on icon at bounding box center [485, 250] width 16 height 16
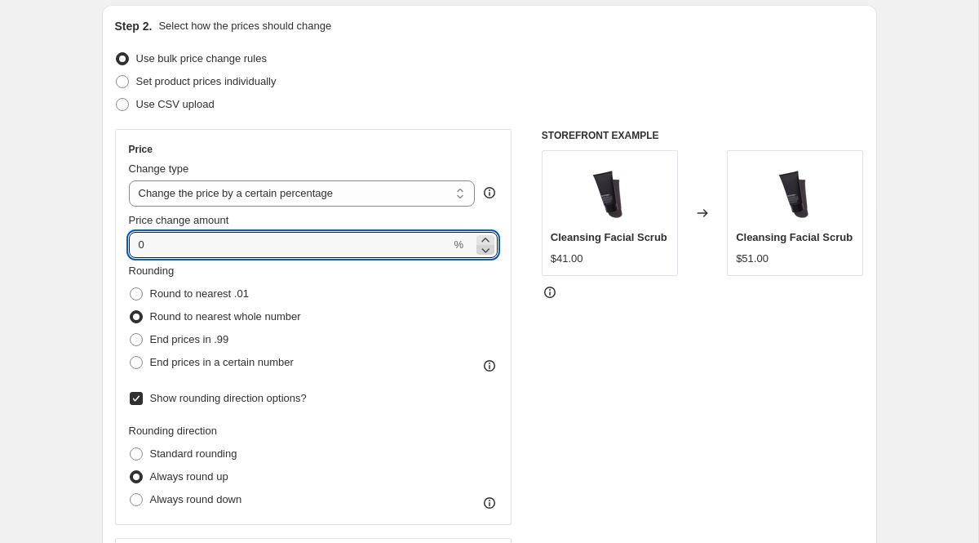
click at [486, 253] on icon at bounding box center [485, 250] width 16 height 16
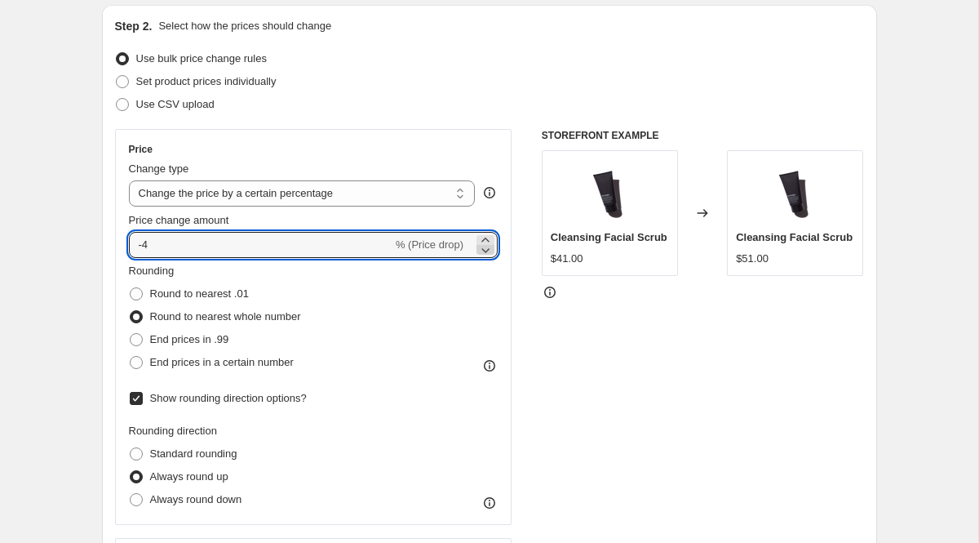
type input "-5"
type input "-24"
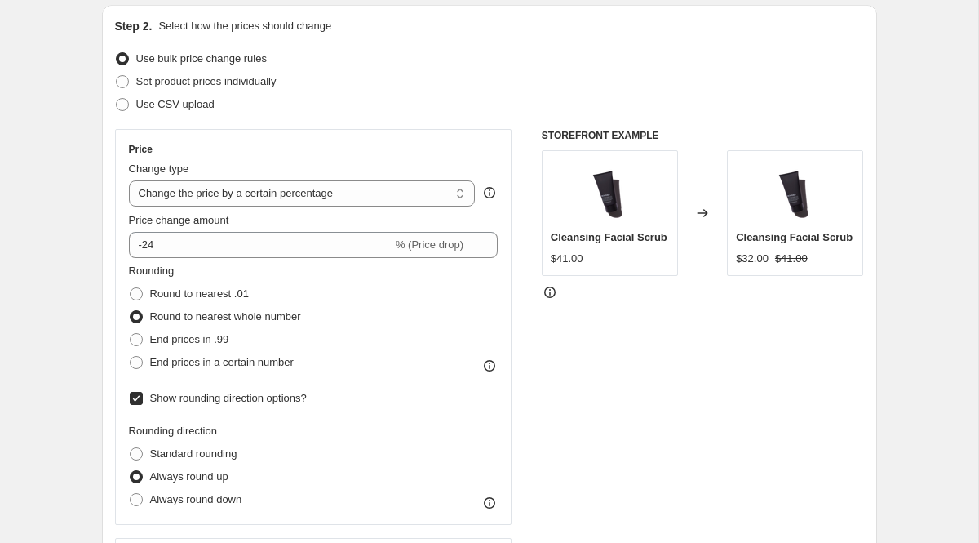
click at [450, 162] on div "Change type" at bounding box center [302, 169] width 347 height 16
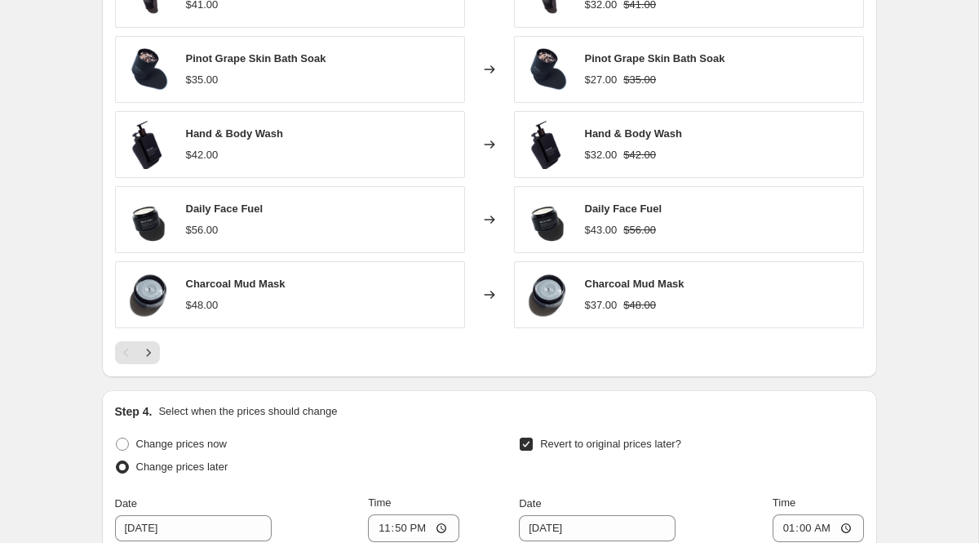
scroll to position [1618, 0]
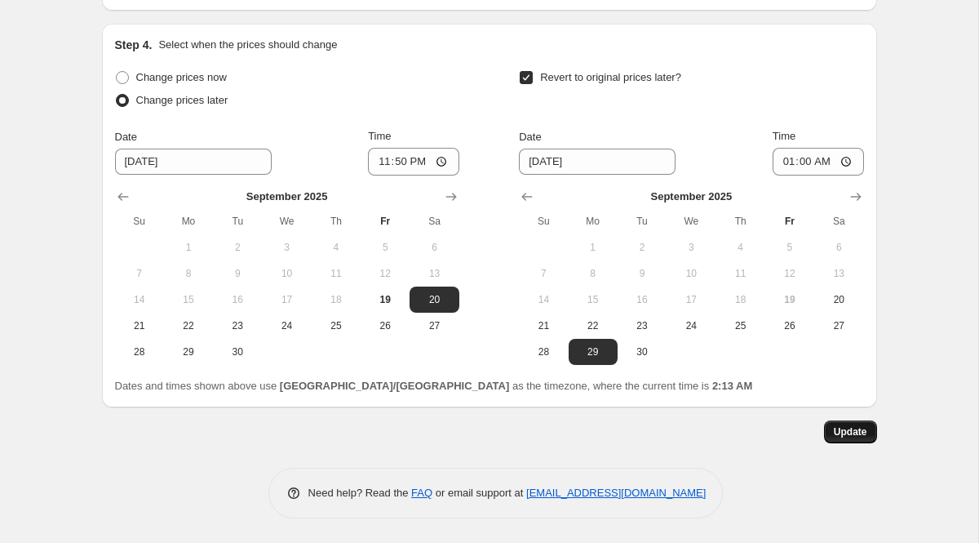
click at [849, 439] on button "Update" at bounding box center [850, 431] width 53 height 23
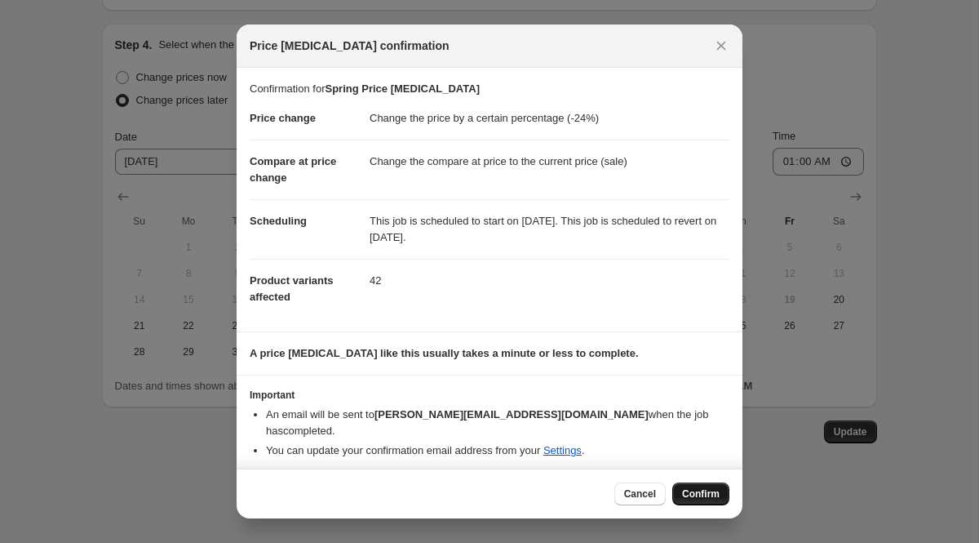
click at [703, 492] on span "Confirm" at bounding box center [701, 493] width 38 height 13
